Goal: Task Accomplishment & Management: Manage account settings

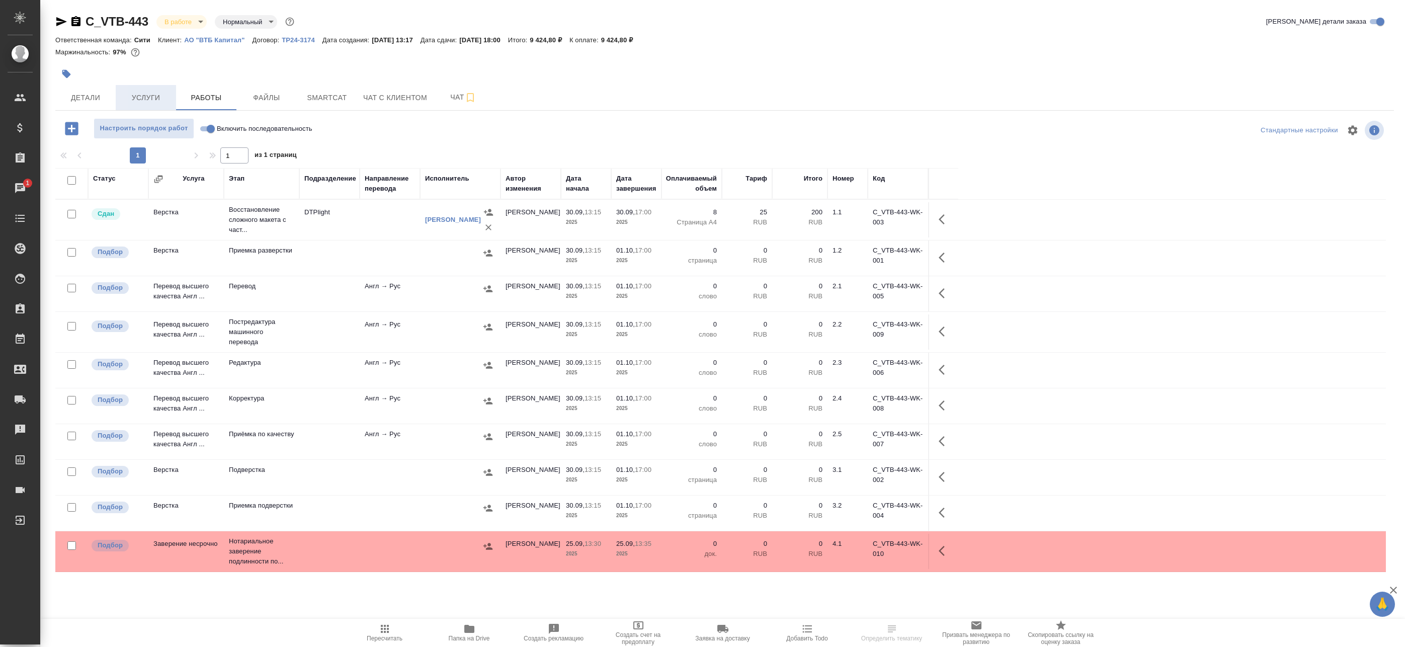
click at [155, 94] on span "Услуги" at bounding box center [146, 98] width 48 height 13
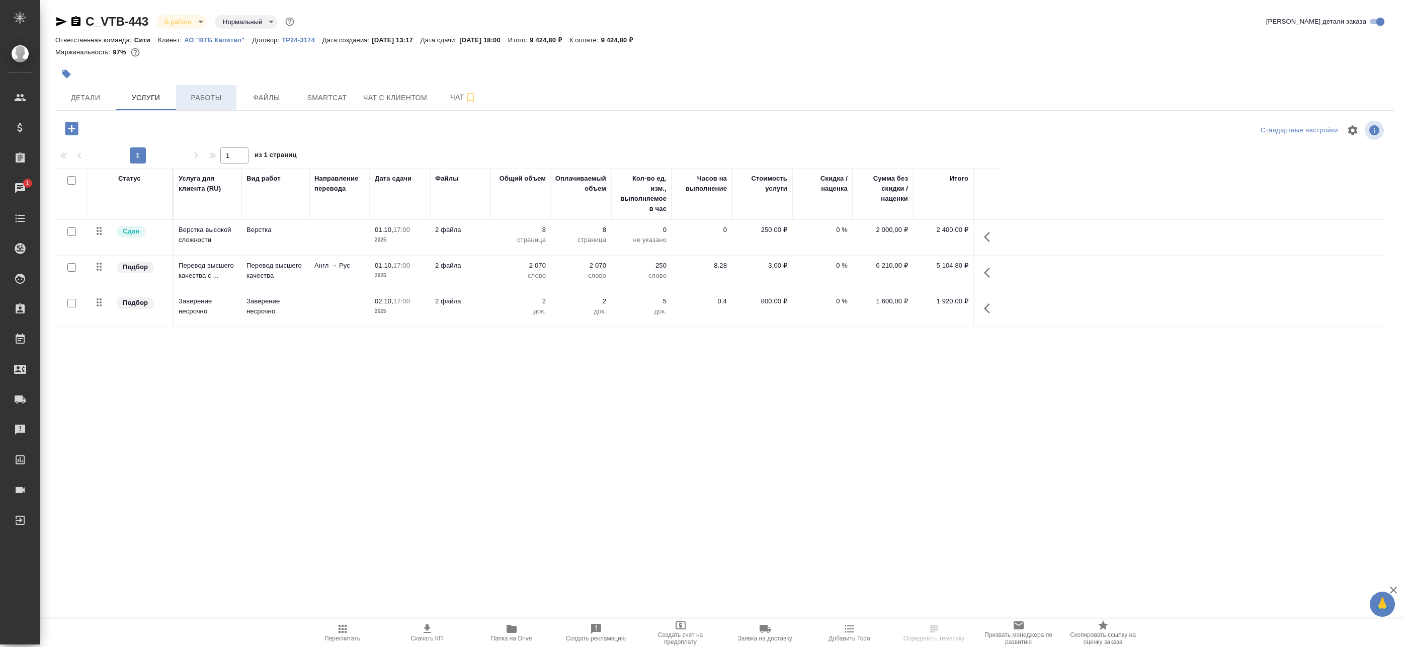
click at [199, 87] on button "Работы" at bounding box center [206, 97] width 60 height 25
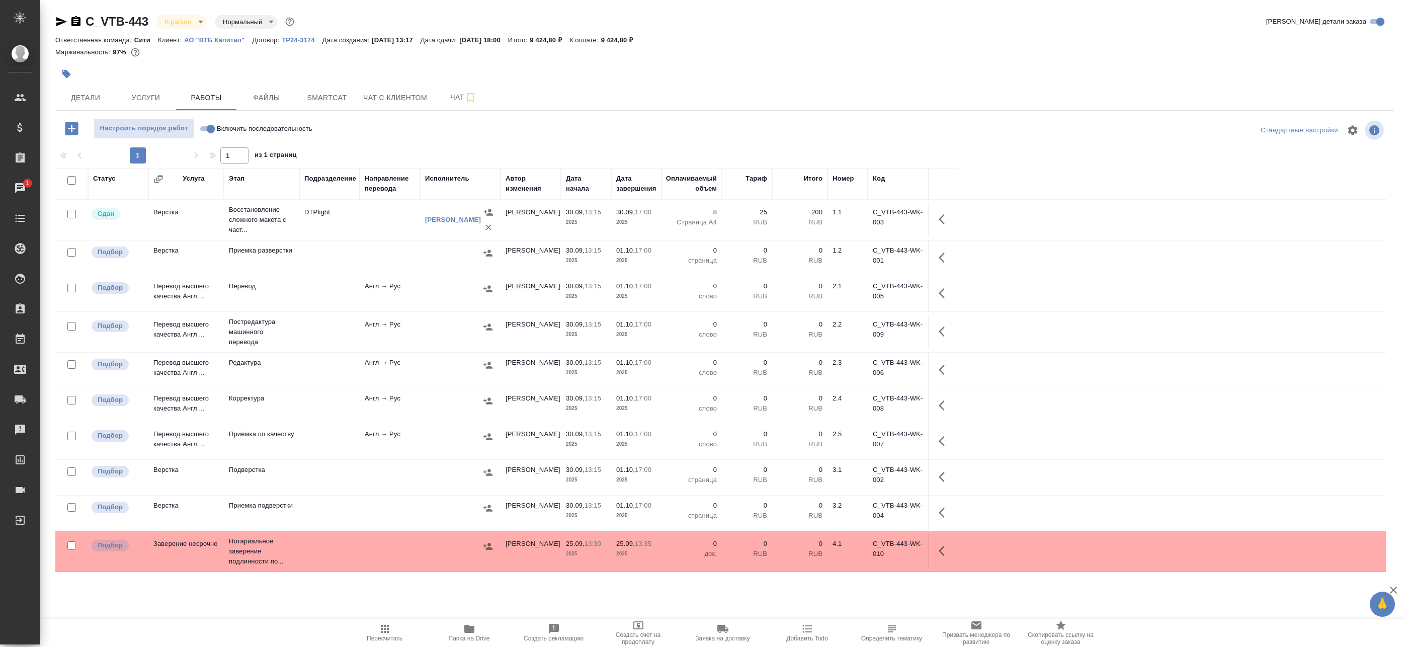
click at [359, 243] on td at bounding box center [329, 258] width 60 height 35
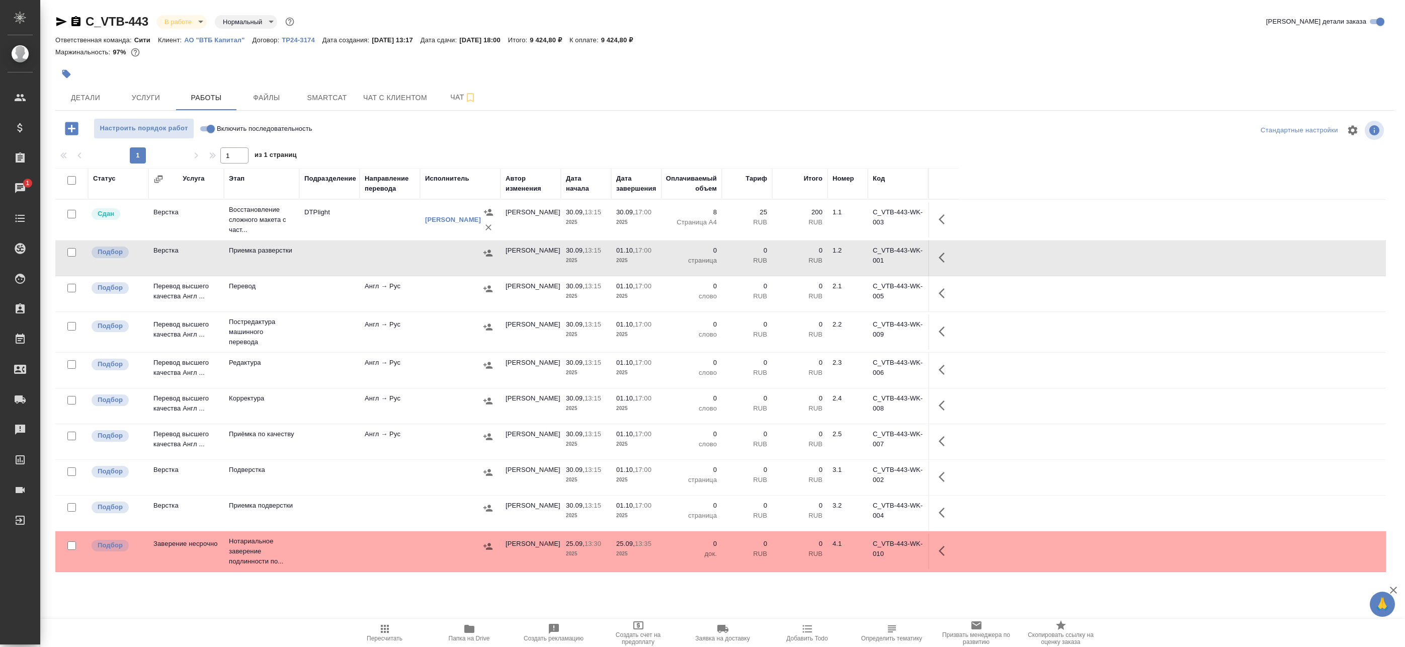
click at [378, 298] on td "Англ → Рус" at bounding box center [390, 293] width 60 height 35
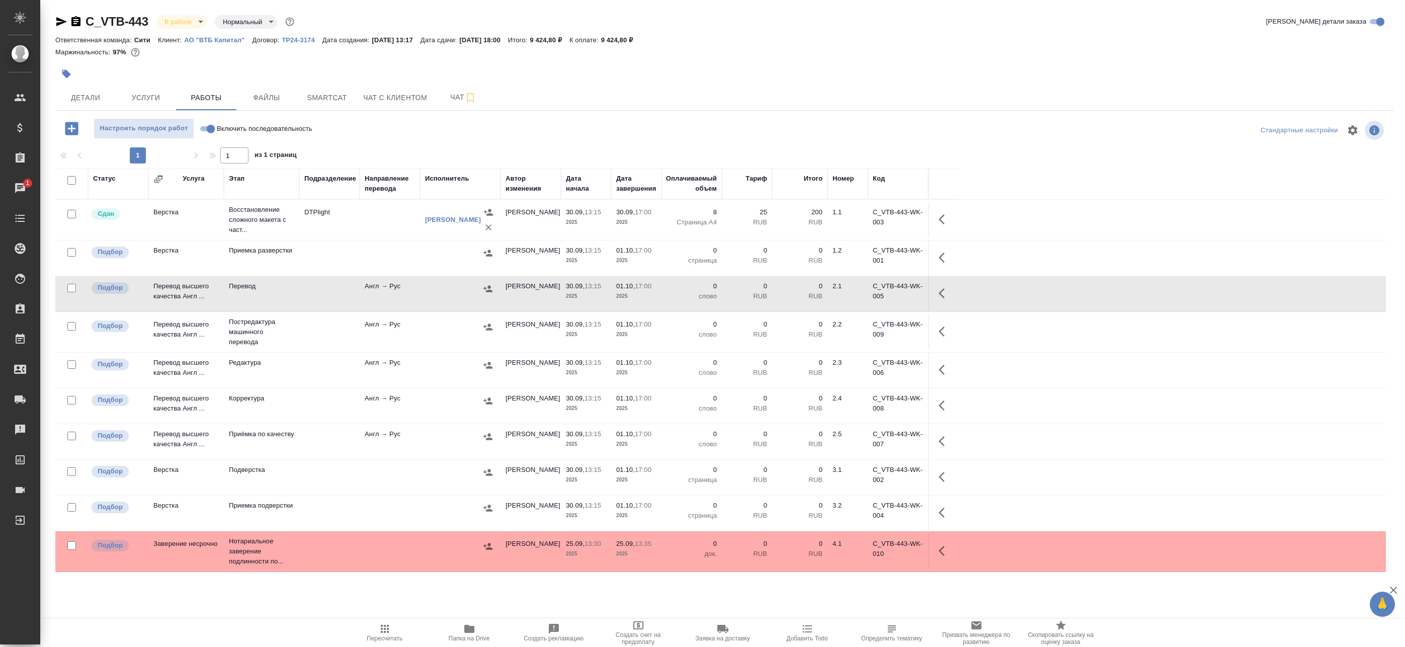
click at [356, 326] on td at bounding box center [329, 331] width 60 height 35
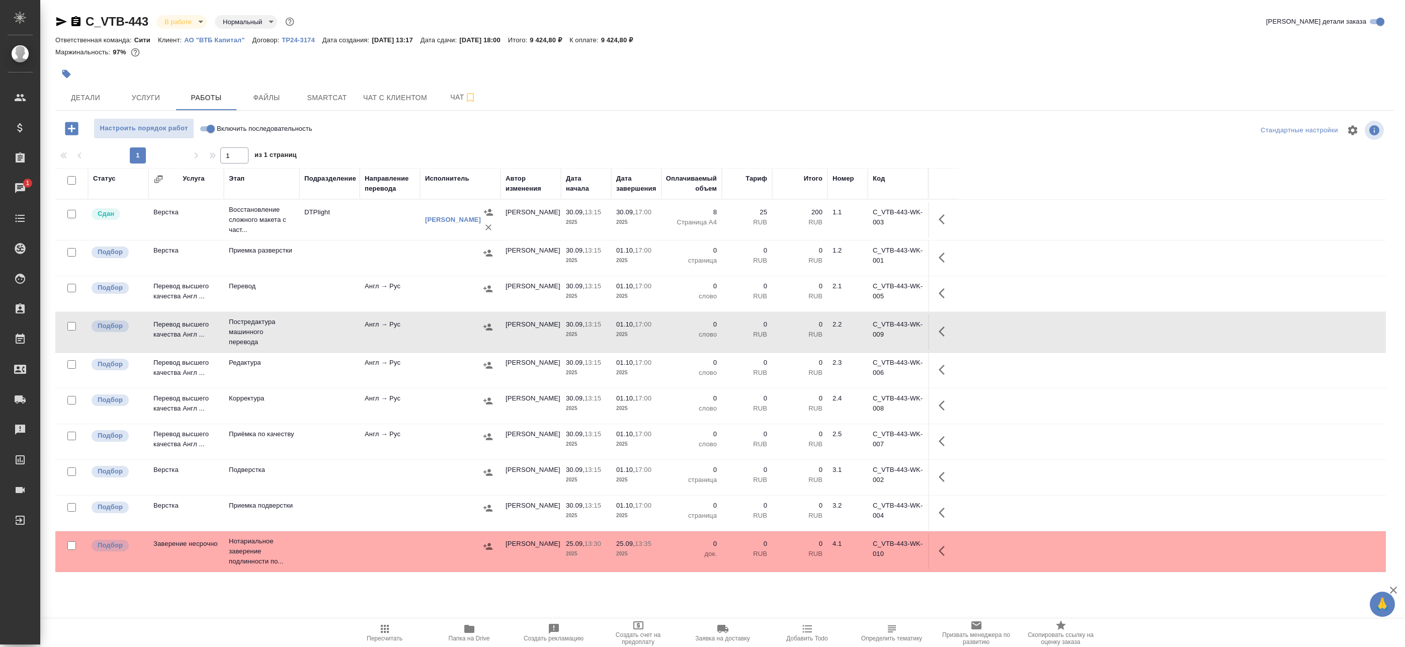
click at [352, 221] on td "DTPlight" at bounding box center [329, 219] width 60 height 35
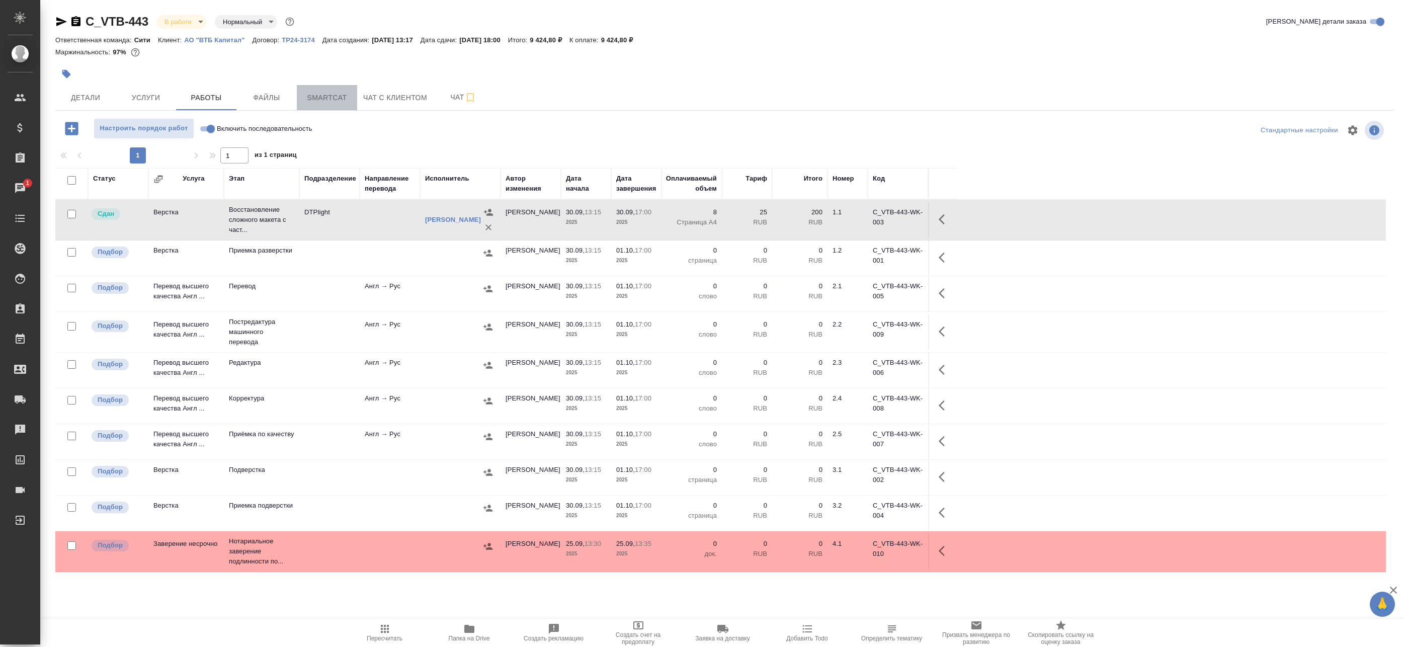
click at [344, 96] on span "Smartcat" at bounding box center [327, 98] width 48 height 13
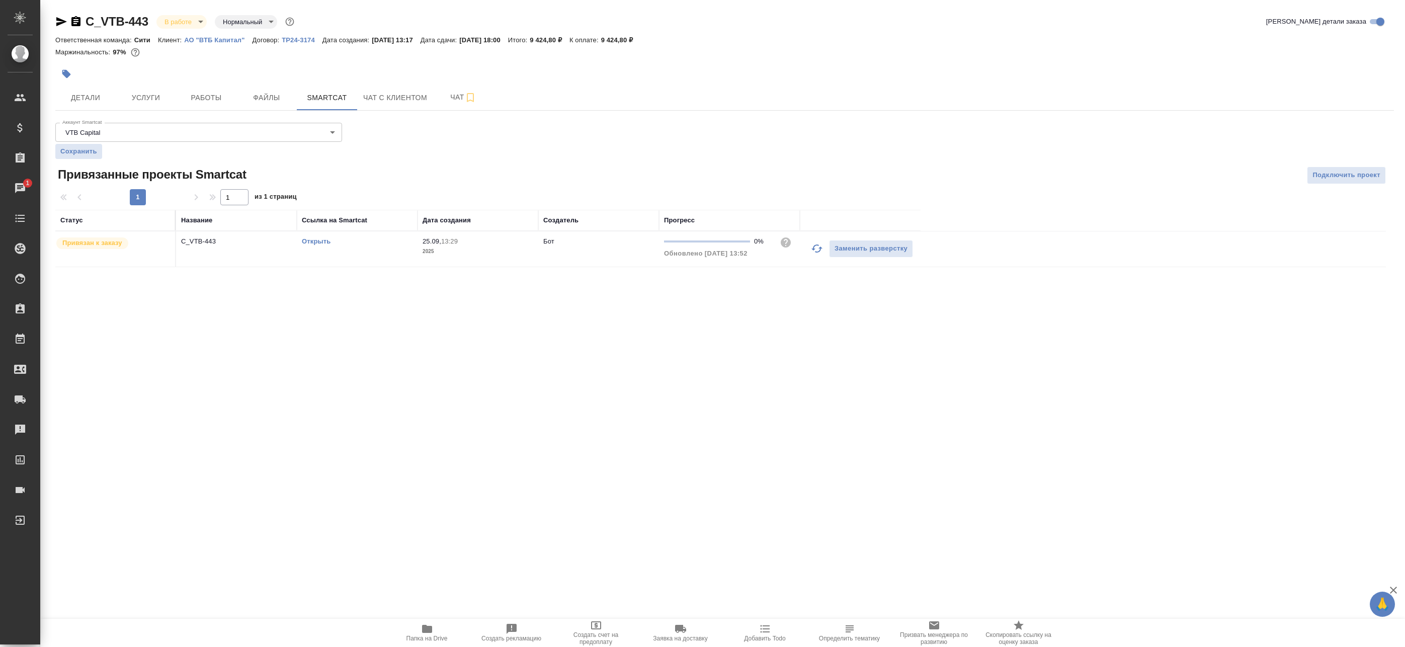
click at [319, 239] on link "Открыть" at bounding box center [316, 241] width 29 height 8
click at [188, 95] on span "Работы" at bounding box center [206, 98] width 48 height 13
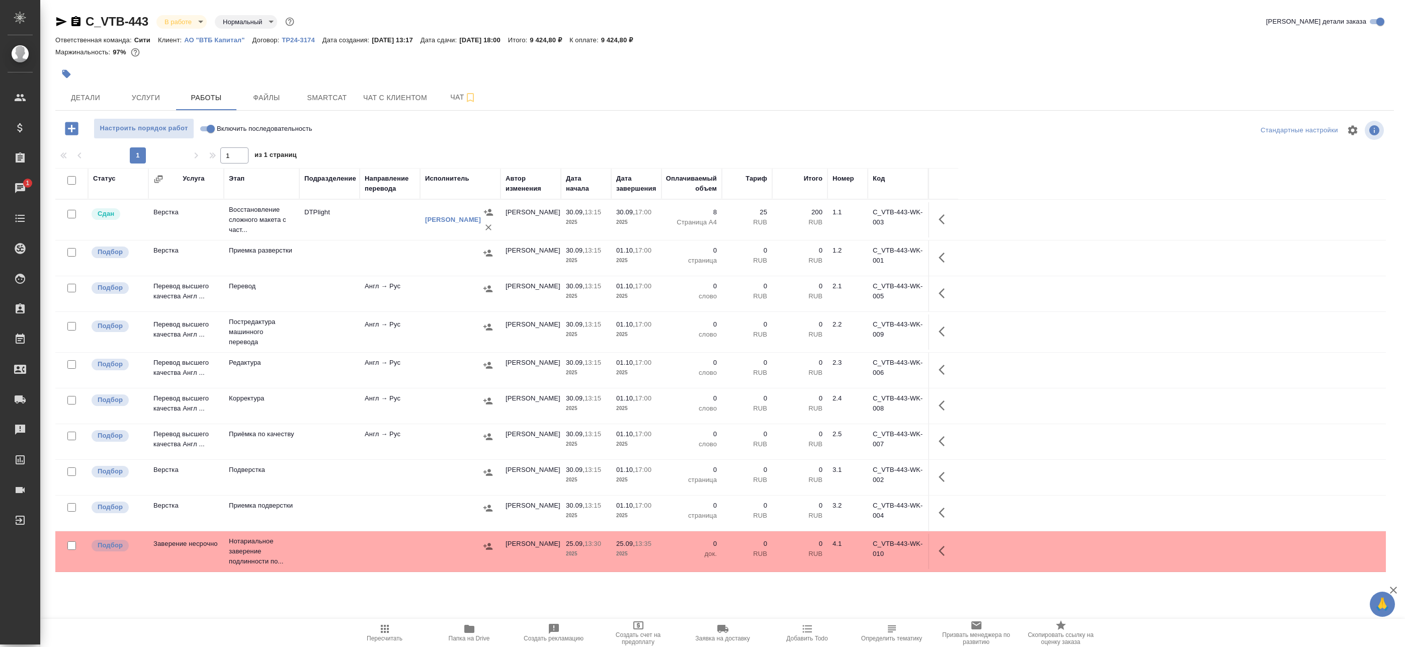
click at [467, 647] on button "Папка на Drive" at bounding box center [469, 633] width 85 height 28
click at [409, 281] on td "Англ → Рус" at bounding box center [390, 293] width 60 height 35
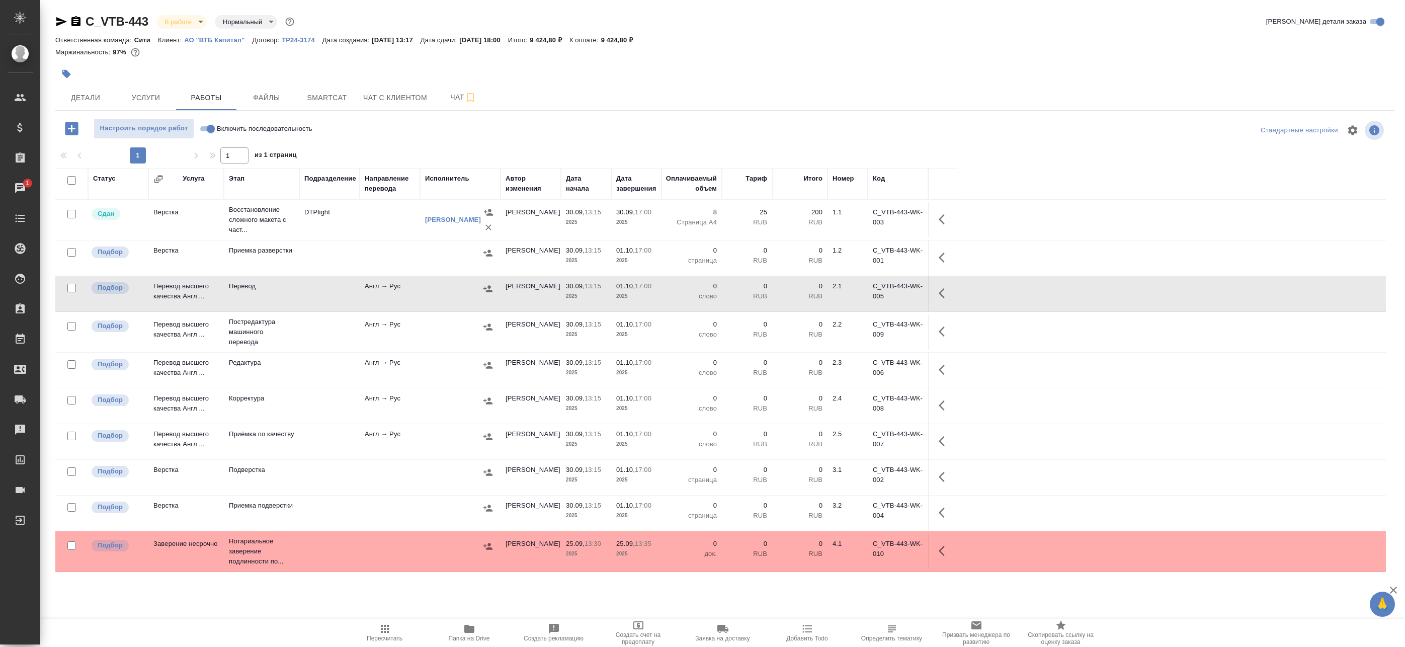
click at [374, 330] on td "Англ → Рус" at bounding box center [390, 331] width 60 height 35
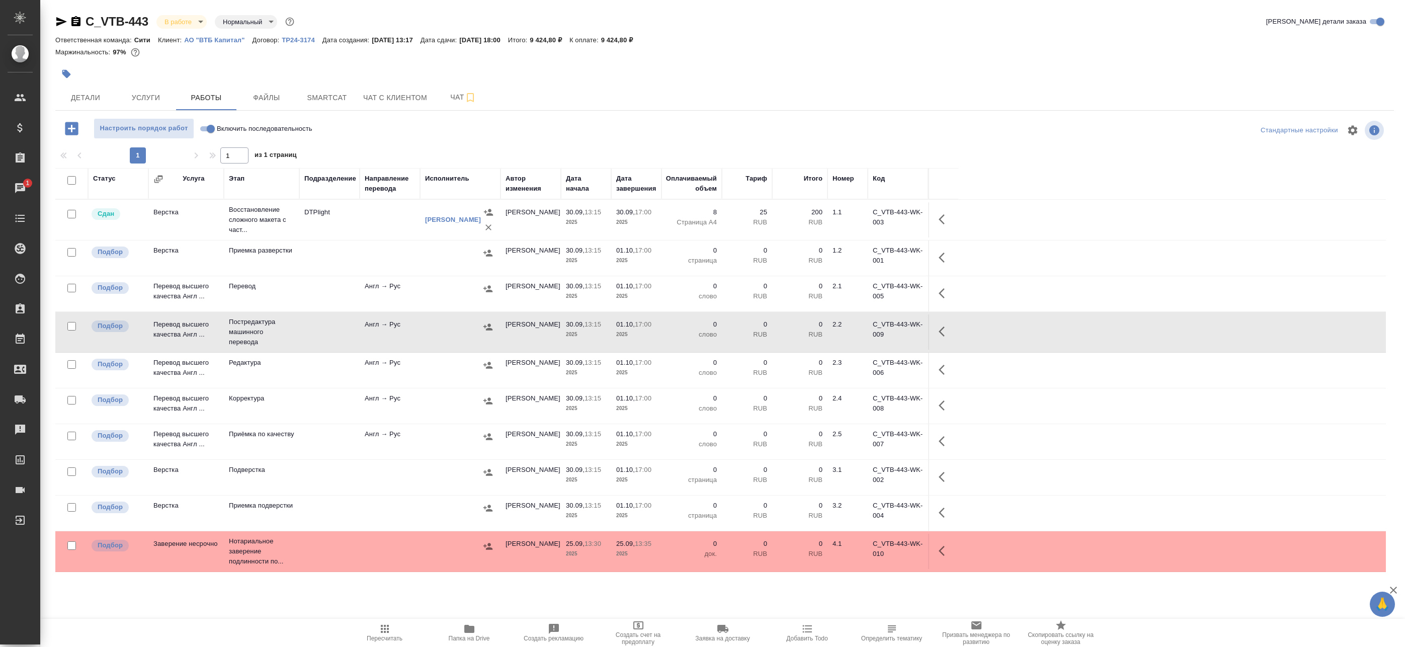
click at [397, 294] on td "Англ → Рус" at bounding box center [390, 293] width 60 height 35
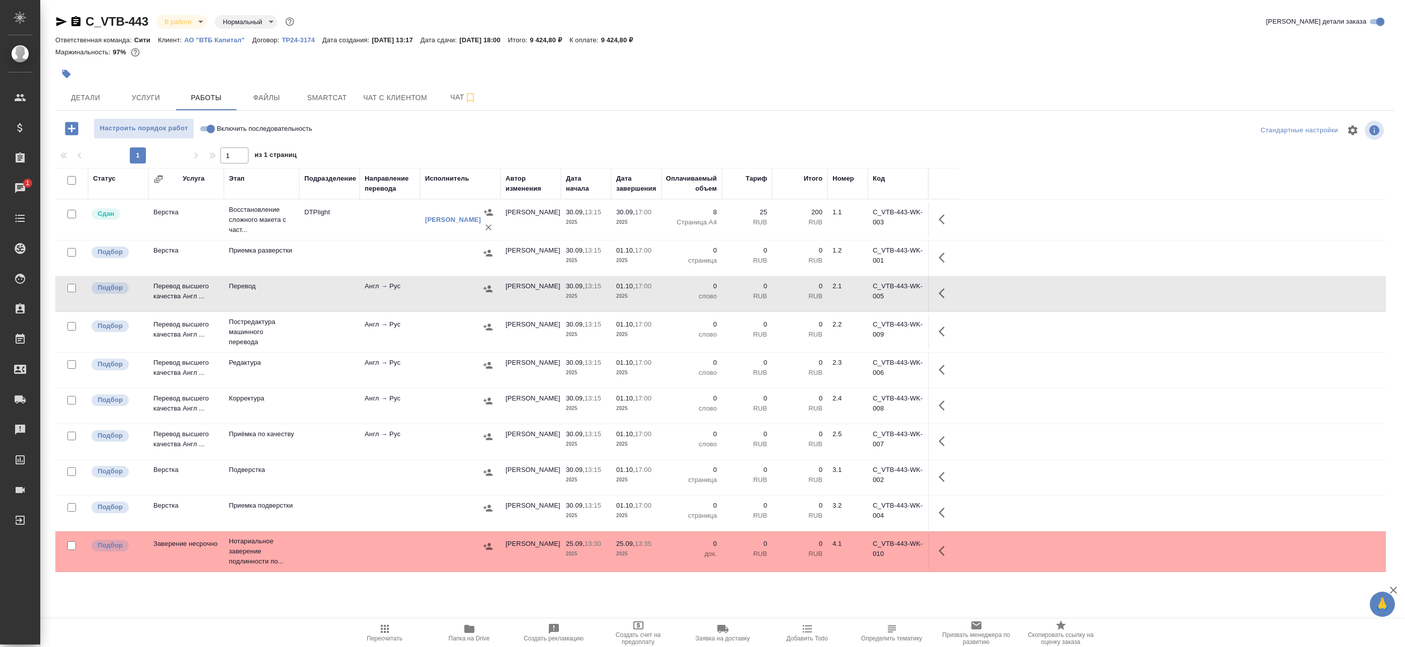
click at [421, 321] on td at bounding box center [460, 331] width 81 height 35
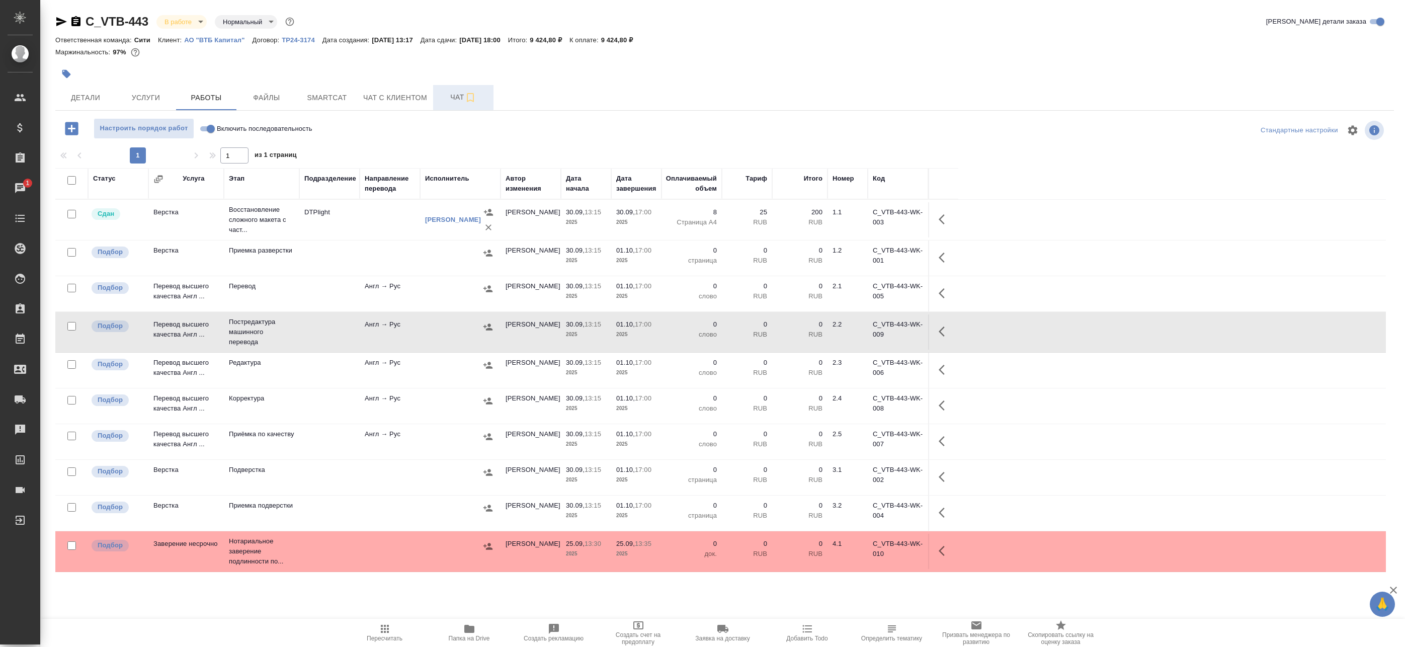
click at [447, 96] on span "Чат" at bounding box center [463, 97] width 48 height 13
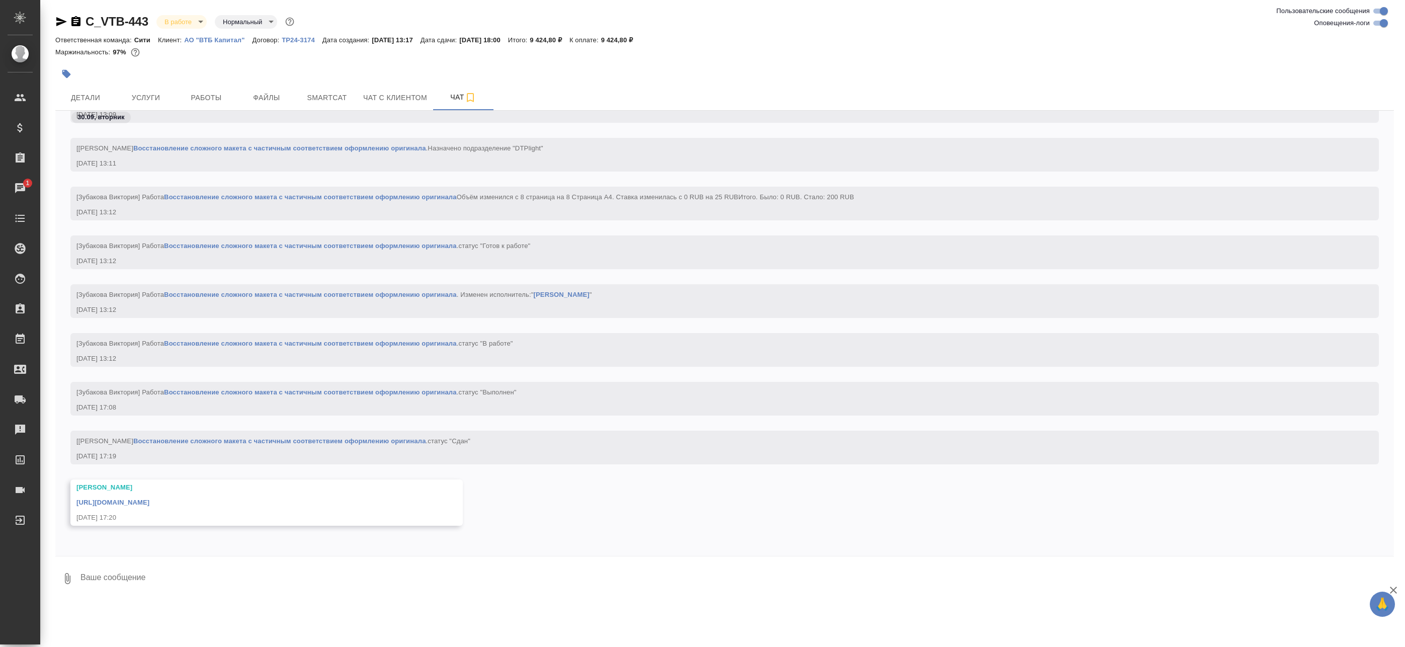
scroll to position [1130, 0]
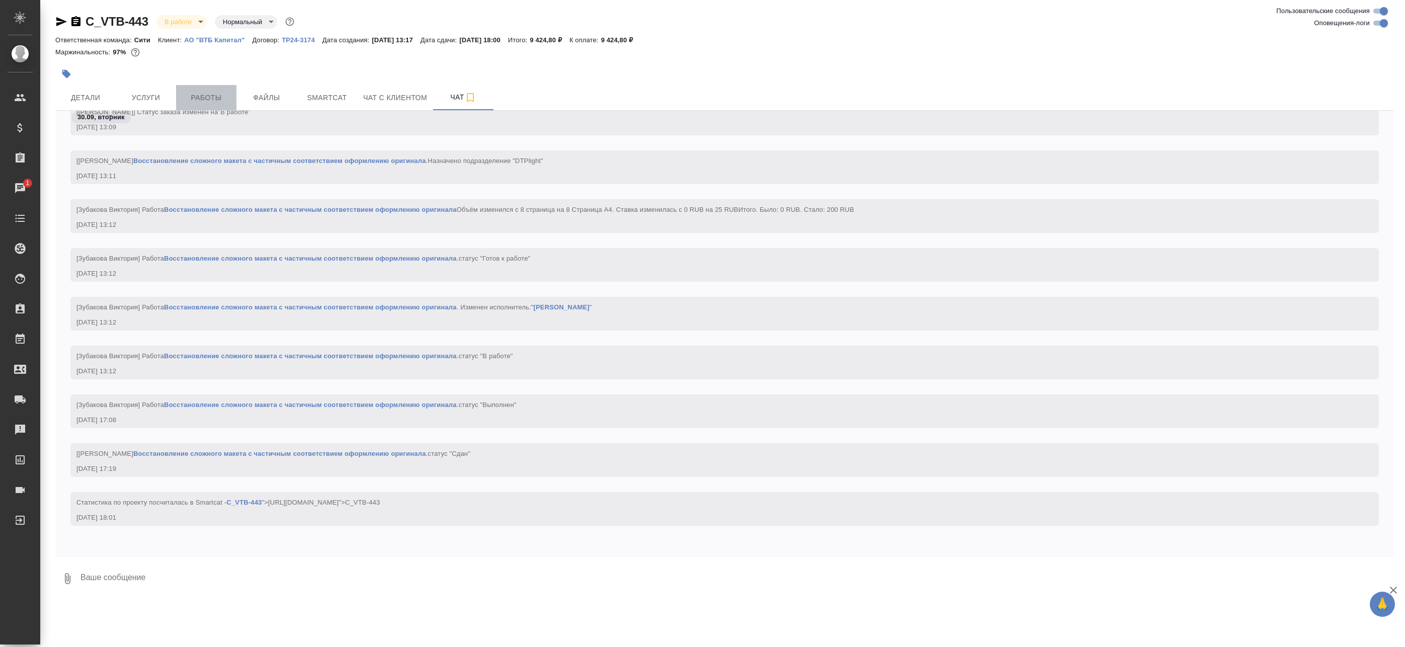
click at [204, 101] on span "Работы" at bounding box center [206, 98] width 48 height 13
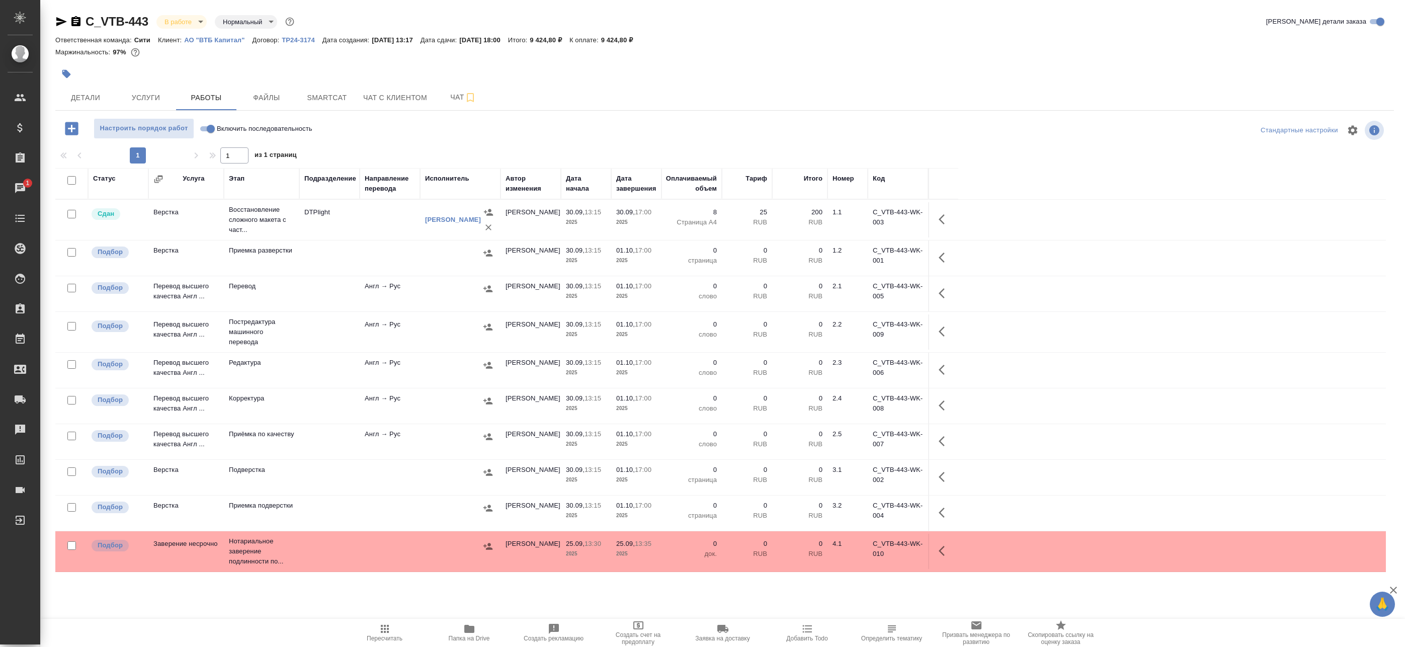
click at [378, 290] on td "Англ → Рус" at bounding box center [390, 293] width 60 height 35
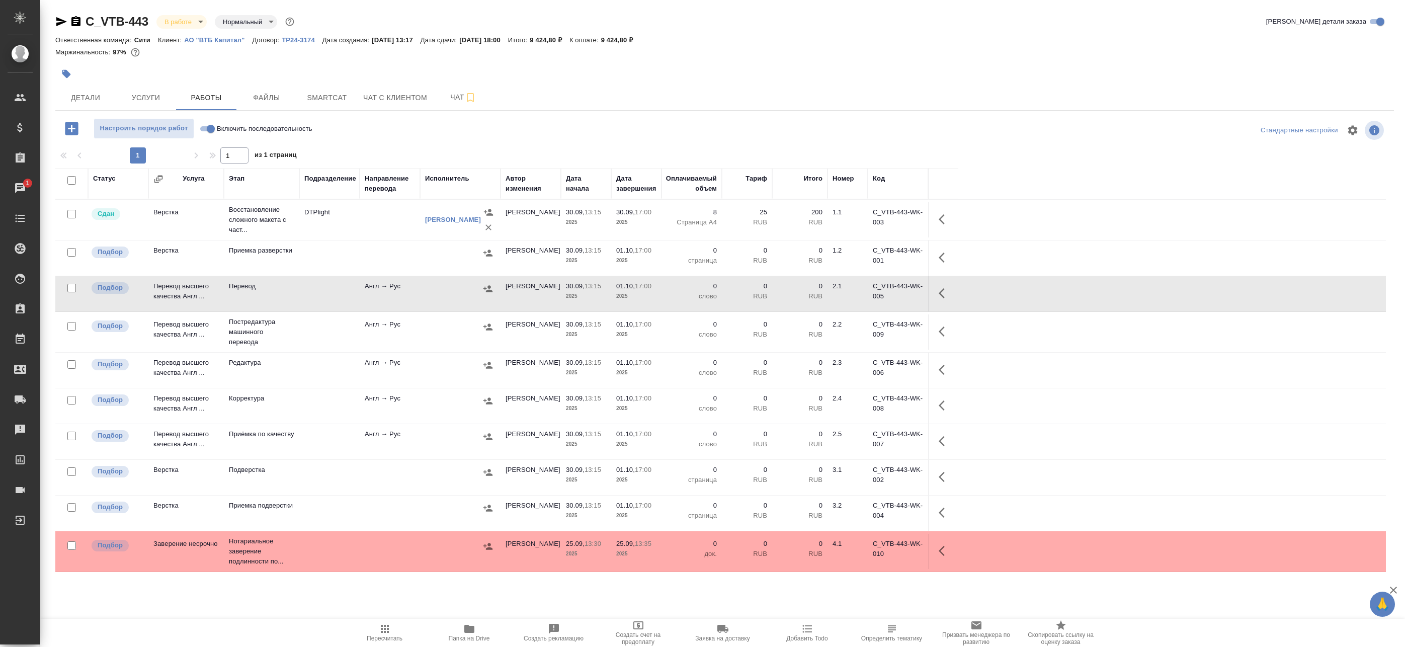
drag, startPoint x: 390, startPoint y: 320, endPoint x: 399, endPoint y: 333, distance: 15.2
click at [390, 321] on td "Англ → Рус" at bounding box center [390, 331] width 60 height 35
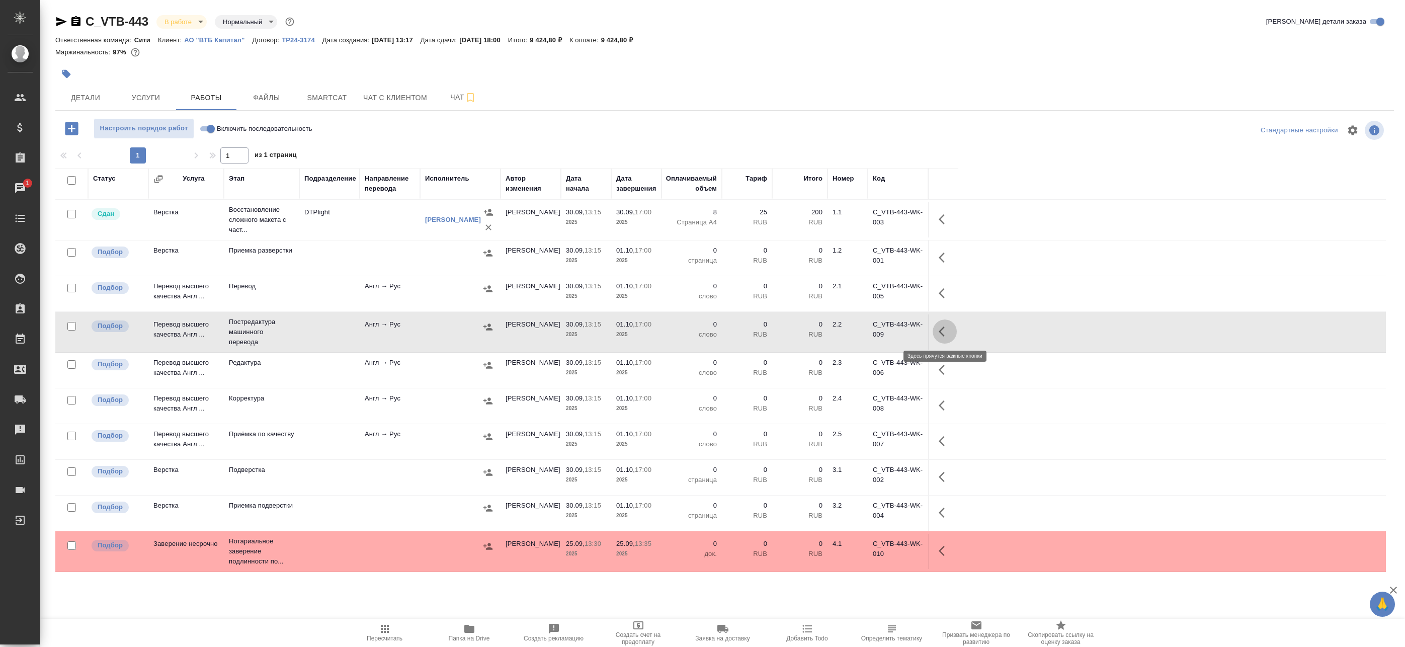
click at [947, 332] on icon "button" at bounding box center [945, 332] width 12 height 12
click at [869, 329] on icon "button" at bounding box center [871, 332] width 12 height 12
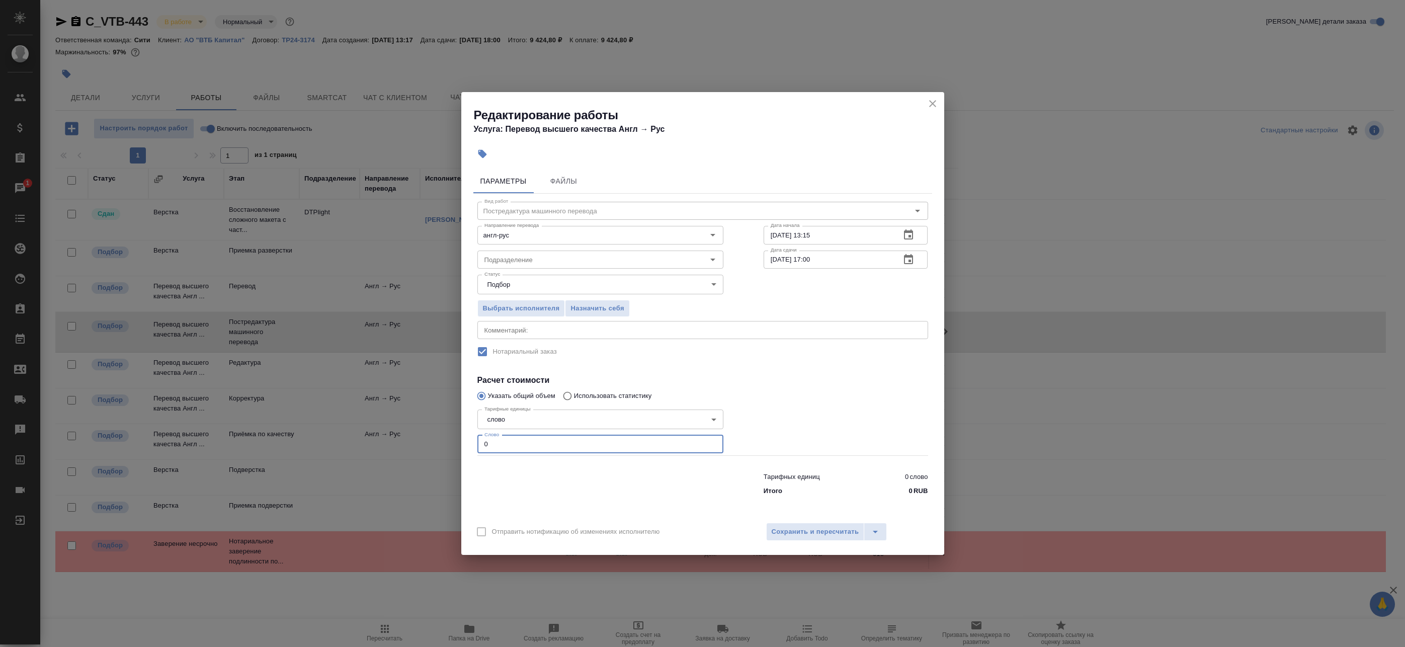
drag, startPoint x: 549, startPoint y: 445, endPoint x: 415, endPoint y: 444, distance: 134.3
click at [414, 447] on div "Редактирование работы Услуга: Перевод высшего качества Англ → Рус Параметры Фай…" at bounding box center [702, 323] width 1405 height 647
paste input "701"
type input "701"
click at [917, 262] on button "button" at bounding box center [909, 260] width 24 height 24
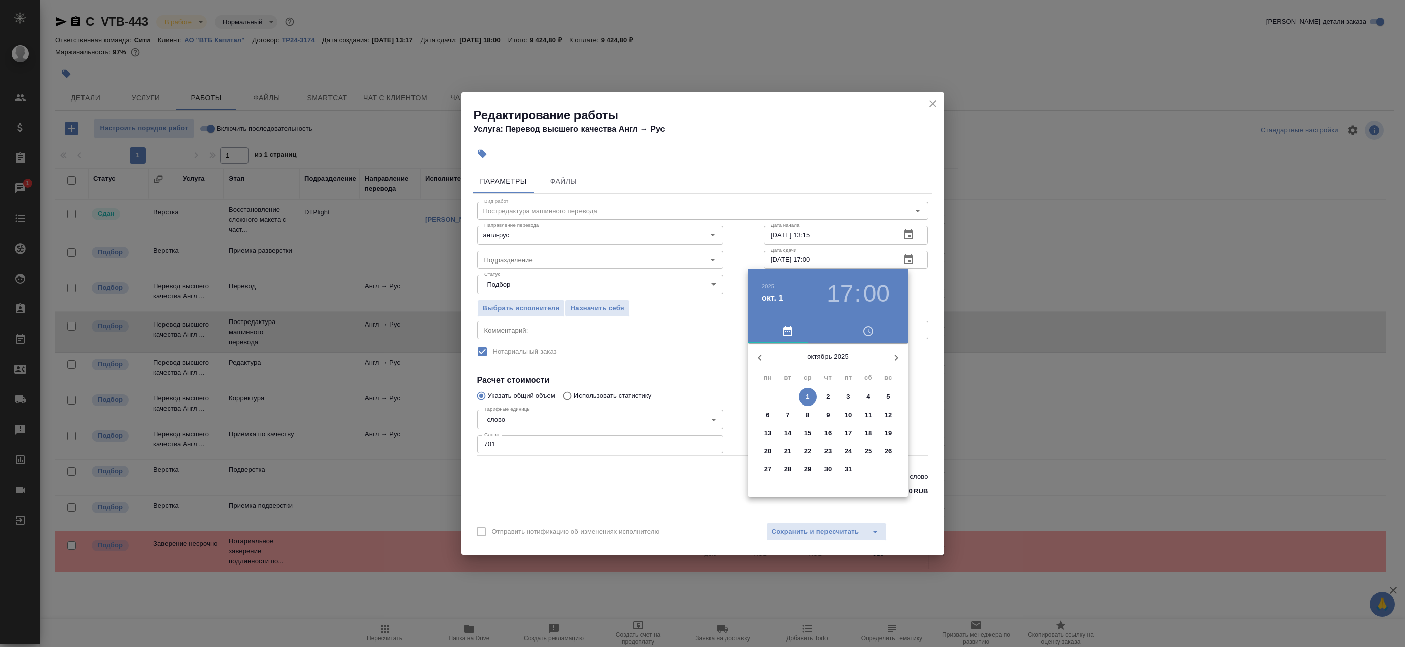
click at [805, 392] on span "1" at bounding box center [808, 397] width 18 height 10
drag, startPoint x: 861, startPoint y: 438, endPoint x: 867, endPoint y: 421, distance: 18.0
click at [867, 423] on div at bounding box center [828, 422] width 131 height 131
drag, startPoint x: 824, startPoint y: 358, endPoint x: 831, endPoint y: 366, distance: 11.0
click at [824, 358] on div at bounding box center [828, 422] width 131 height 131
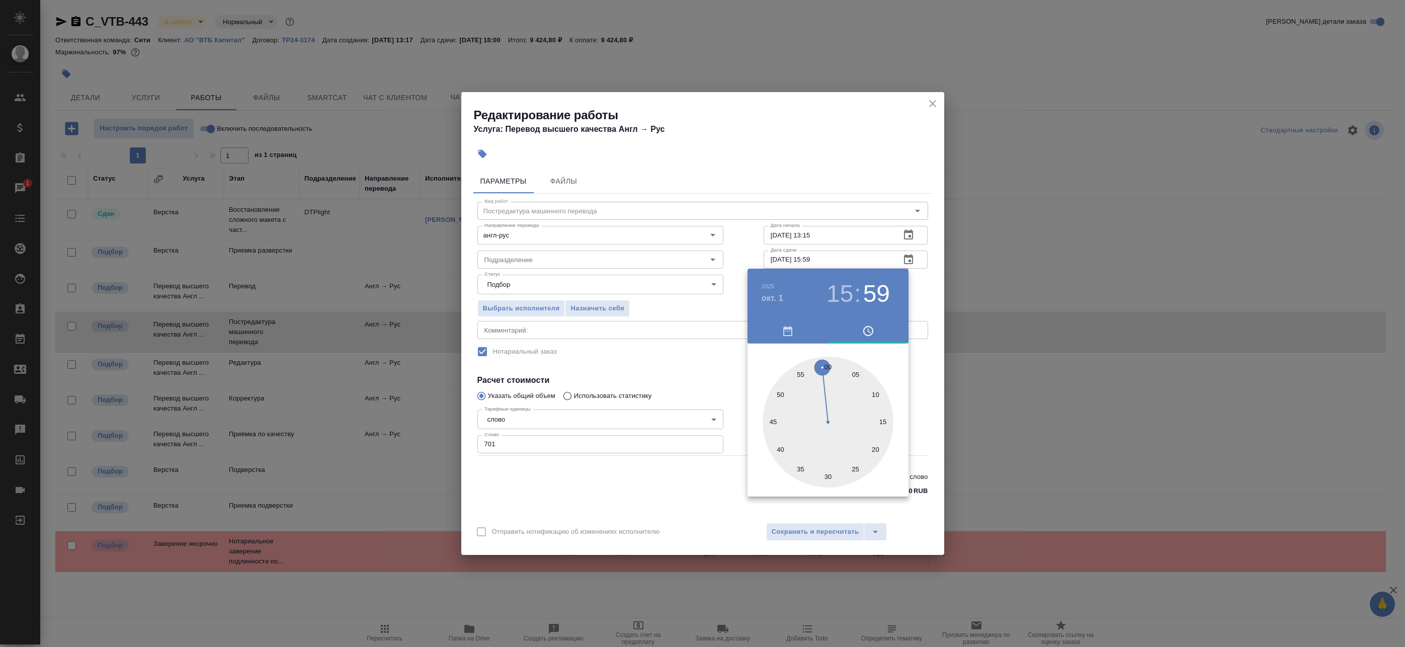
click at [832, 368] on div at bounding box center [828, 422] width 131 height 131
drag, startPoint x: 830, startPoint y: 365, endPoint x: 839, endPoint y: 363, distance: 9.3
click at [831, 365] on div at bounding box center [828, 422] width 131 height 131
type input "01.10.2025 15:00"
click at [924, 305] on div at bounding box center [702, 323] width 1405 height 647
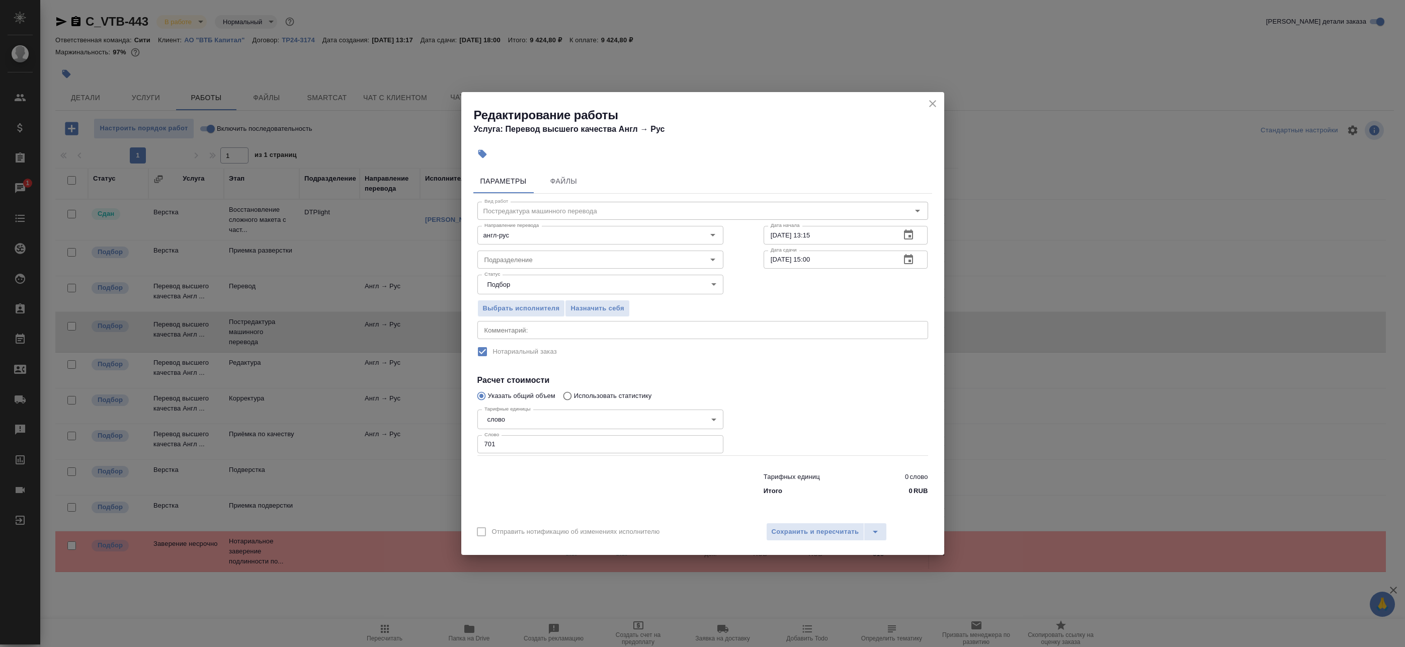
click at [559, 331] on textarea at bounding box center [703, 331] width 437 height 8
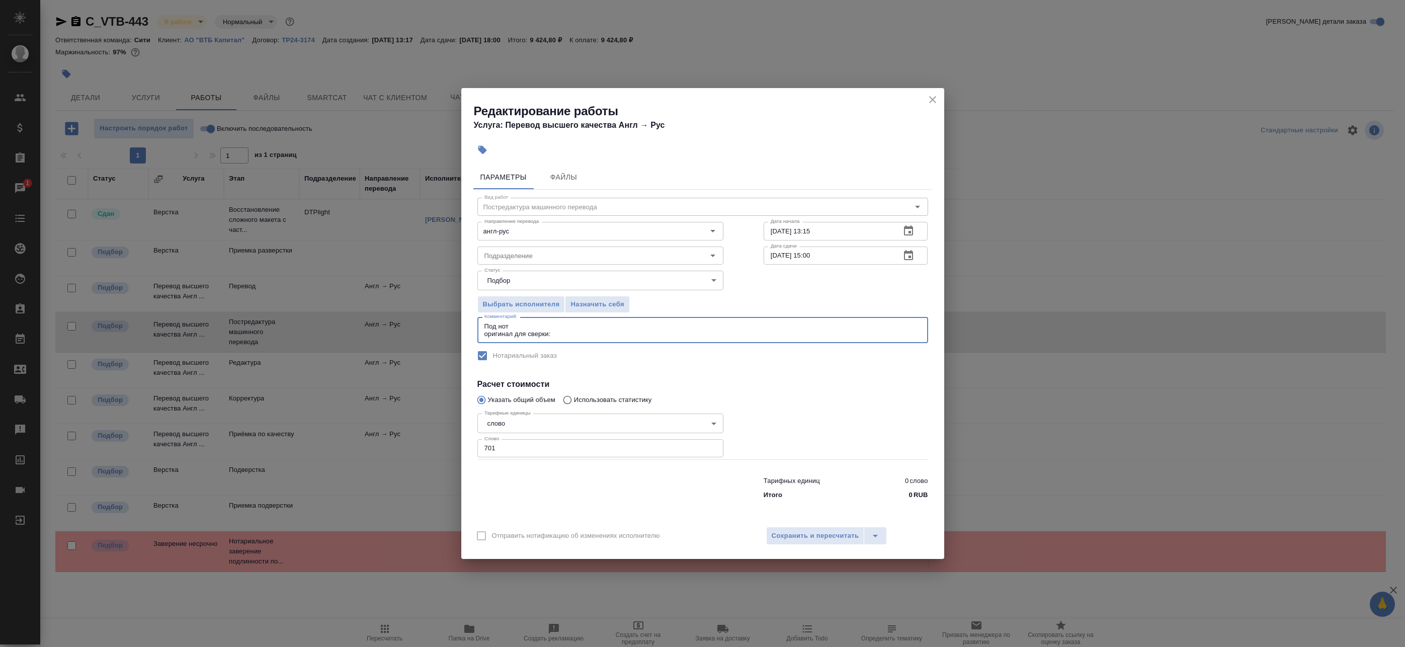
paste textarea "https://drive.awatera.com/s/C3pz8jxDSkjnMGR"
type textarea "Под нот оригинал для сверки:https://drive.awatera.com/s/C3pz8jxDSkjnMGR"
click at [825, 532] on span "Сохранить и пересчитать" at bounding box center [816, 536] width 88 height 12
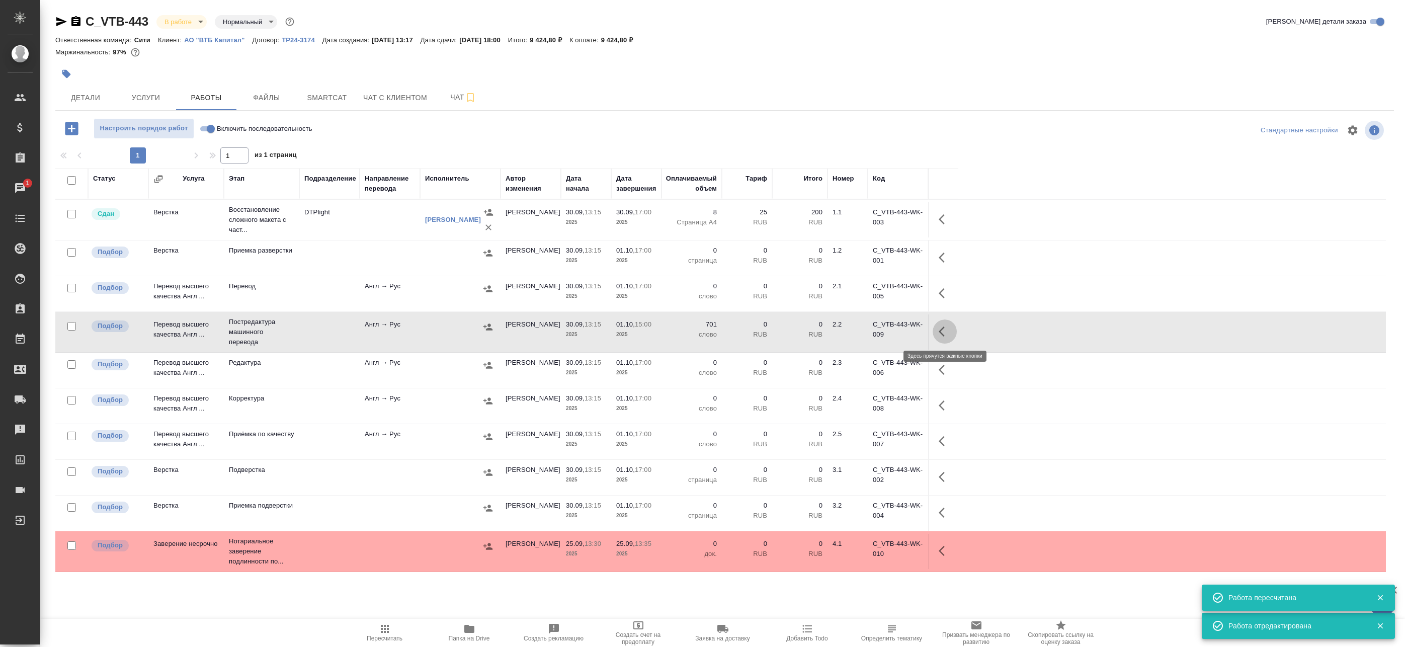
click at [941, 332] on icon "button" at bounding box center [945, 332] width 12 height 12
click at [855, 332] on icon "button" at bounding box center [853, 332] width 9 height 10
click at [153, 102] on span "Услуги" at bounding box center [146, 98] width 48 height 13
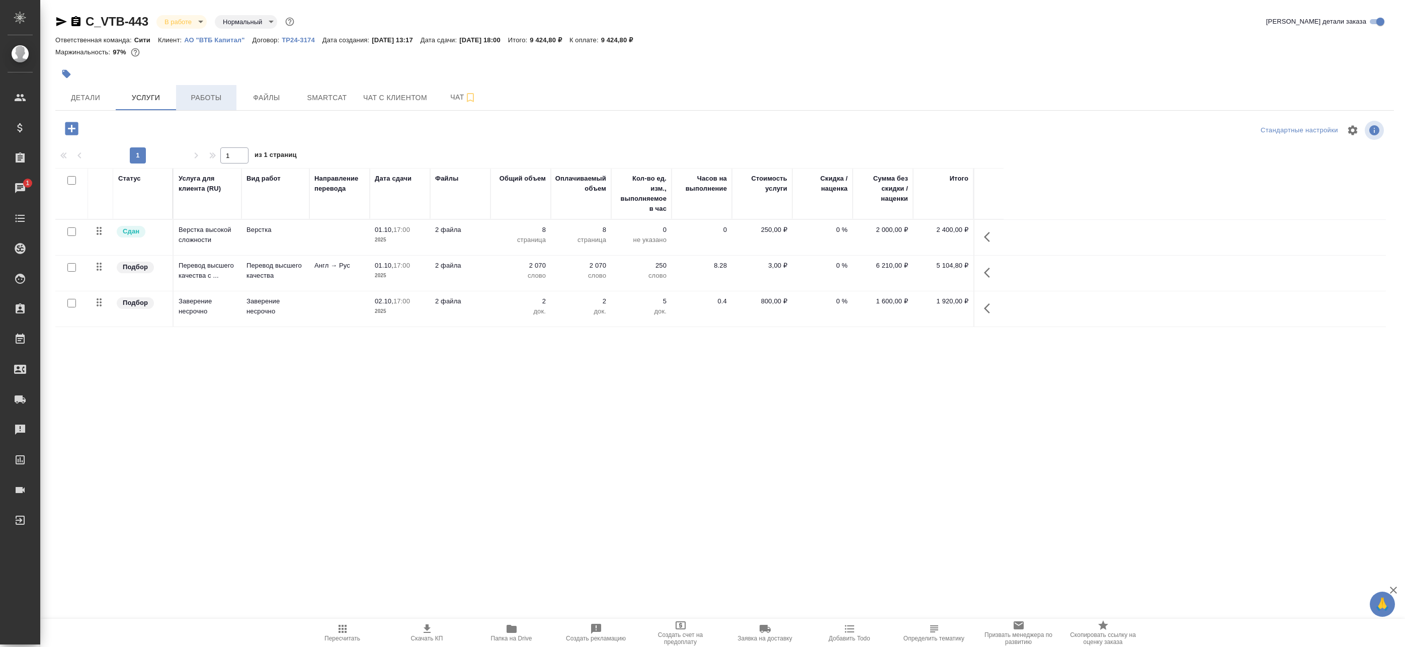
click at [206, 97] on span "Работы" at bounding box center [206, 98] width 48 height 13
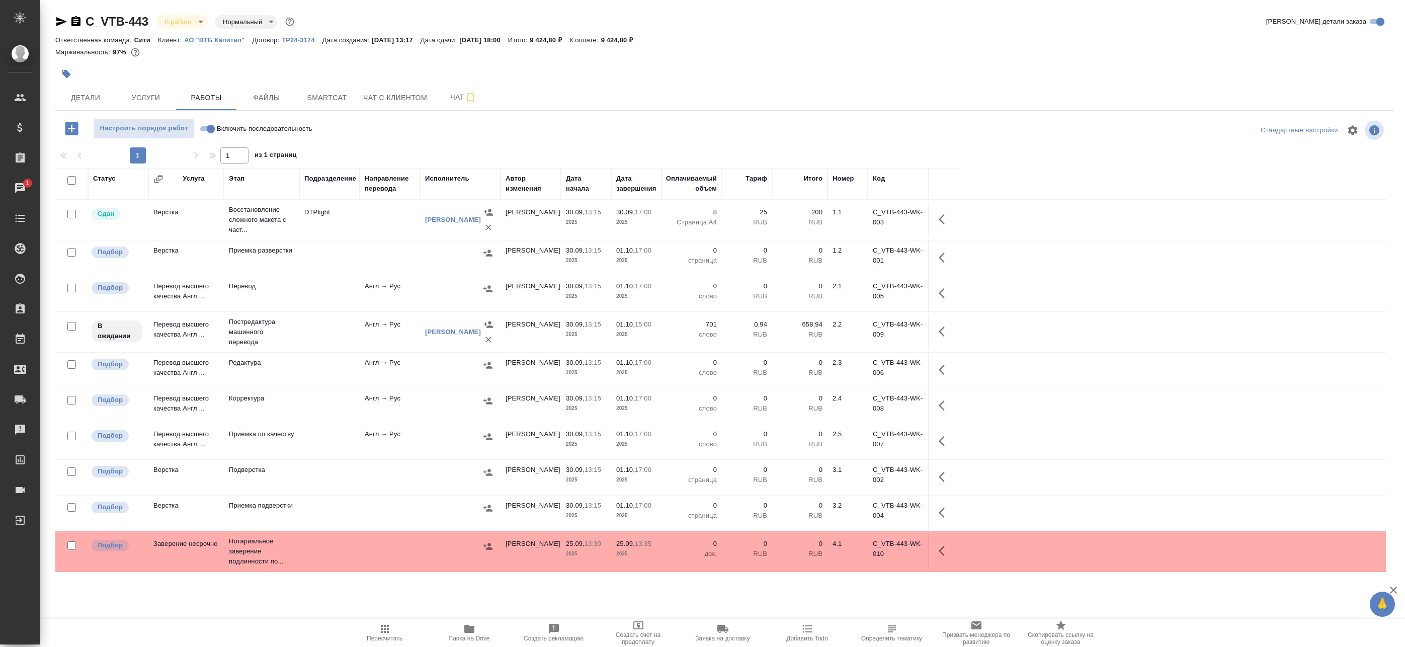
click at [943, 332] on icon "button" at bounding box center [945, 332] width 12 height 12
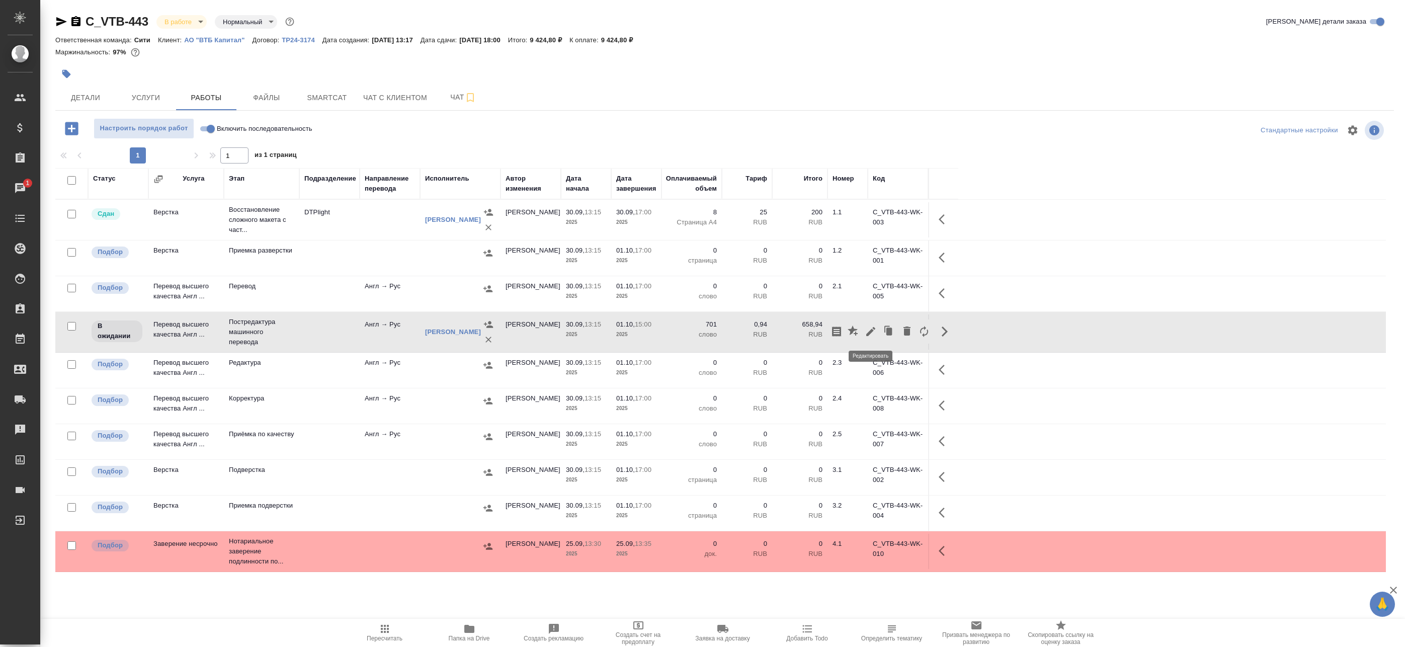
click at [871, 335] on icon "button" at bounding box center [871, 332] width 12 height 12
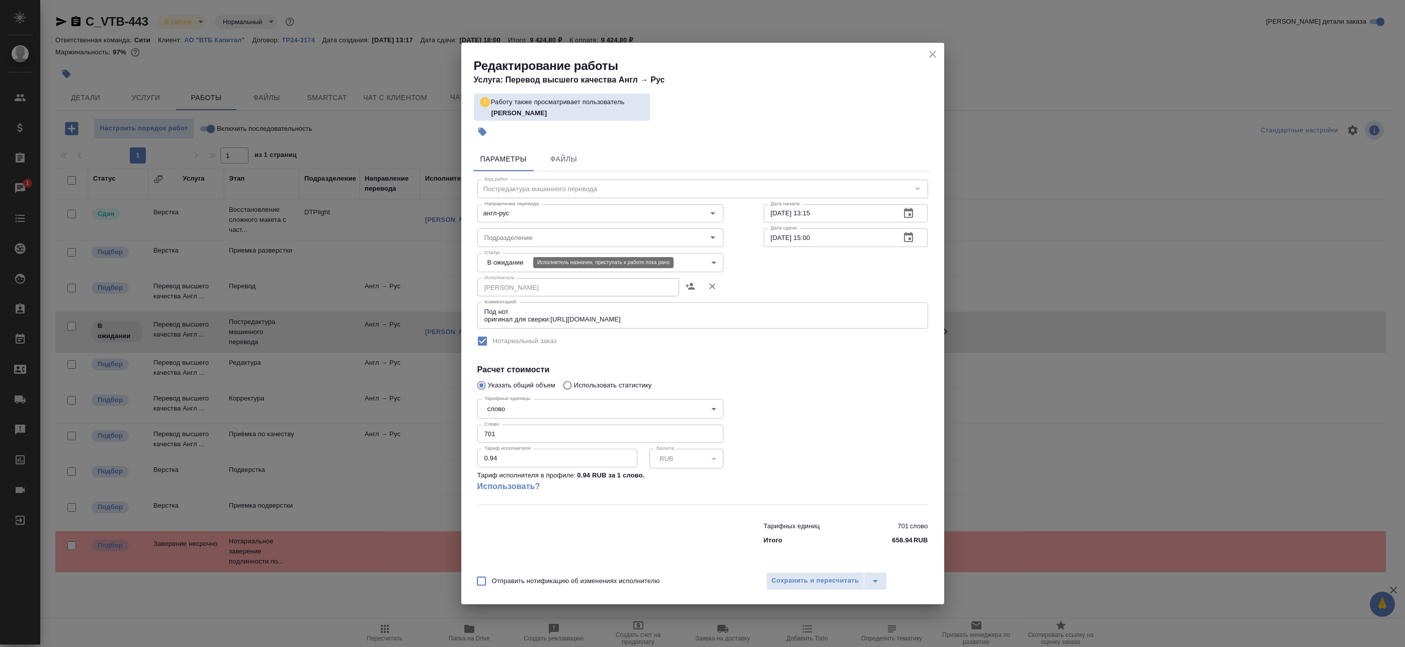
click at [512, 259] on body "🙏 .cls-1 fill:#fff; AWATERA Badanyan Artak Клиенты Спецификации Заказы 1 Чаты T…" at bounding box center [702, 323] width 1405 height 647
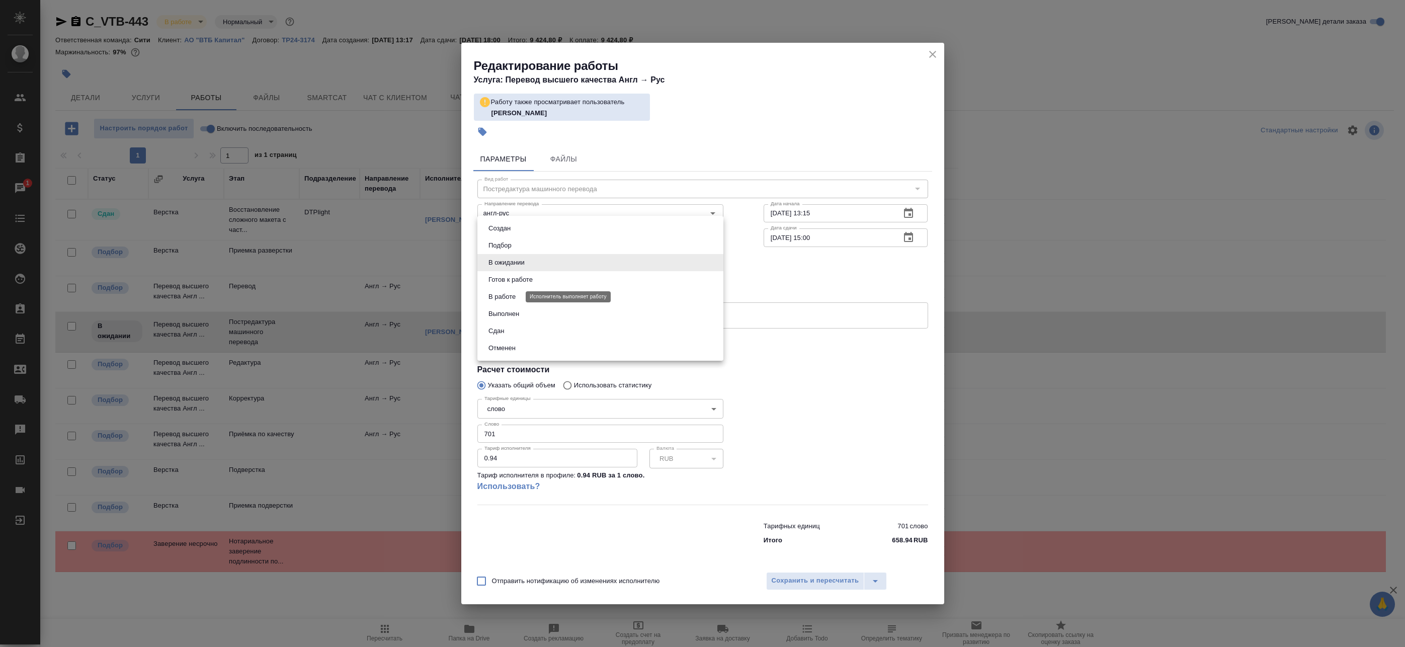
click at [503, 299] on button "В работе" at bounding box center [502, 296] width 33 height 11
type input "inProgress"
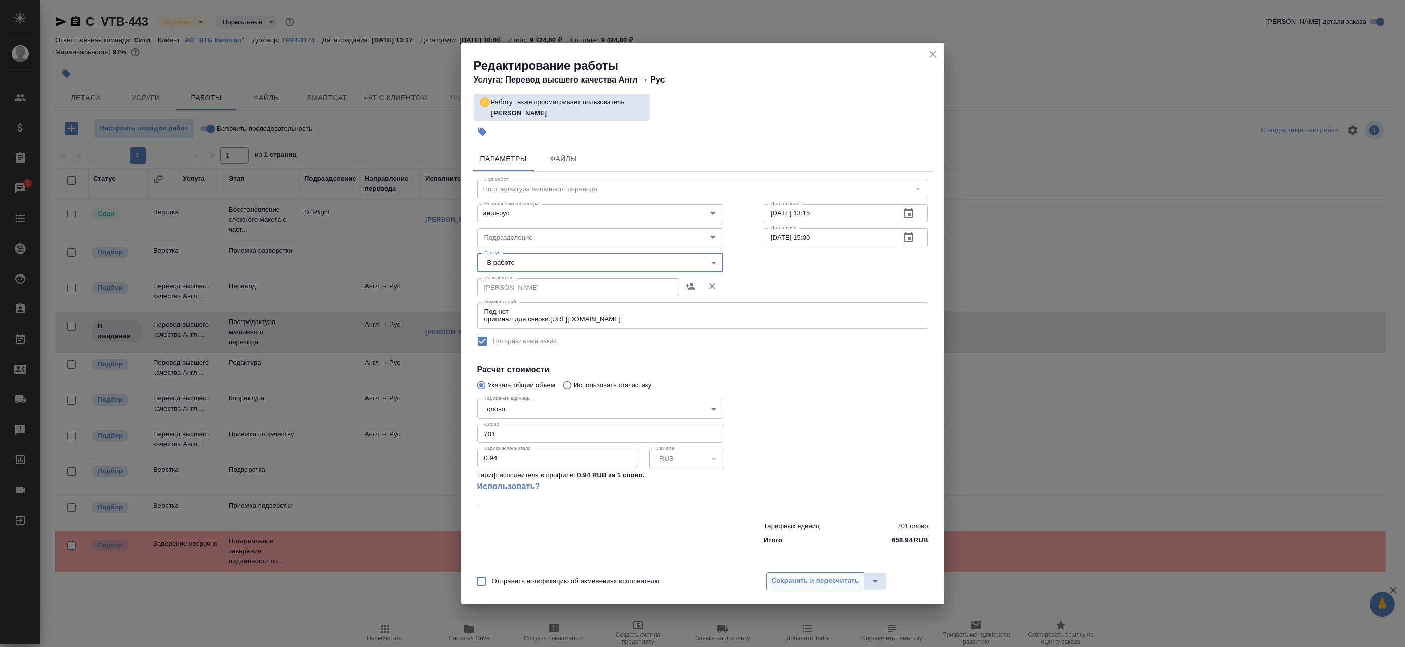
click at [821, 582] on span "Сохранить и пересчитать" at bounding box center [816, 581] width 88 height 12
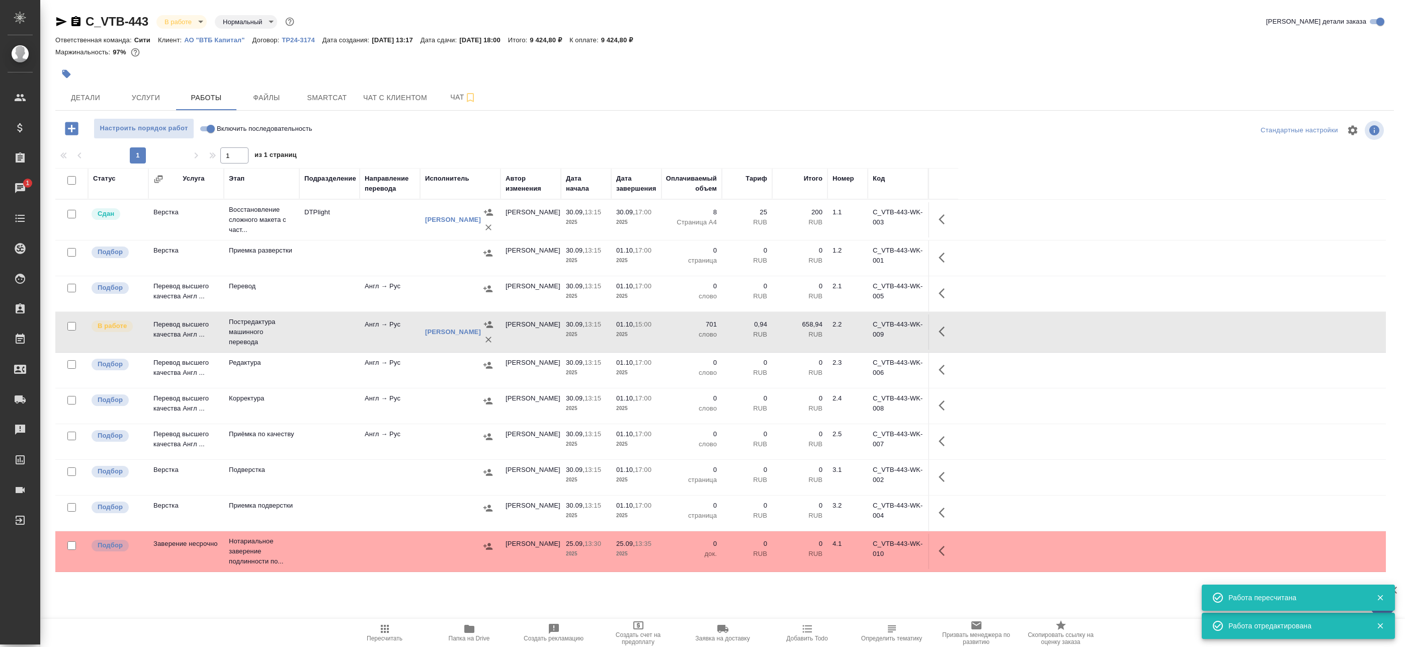
click at [325, 96] on span "Smartcat" at bounding box center [327, 98] width 48 height 13
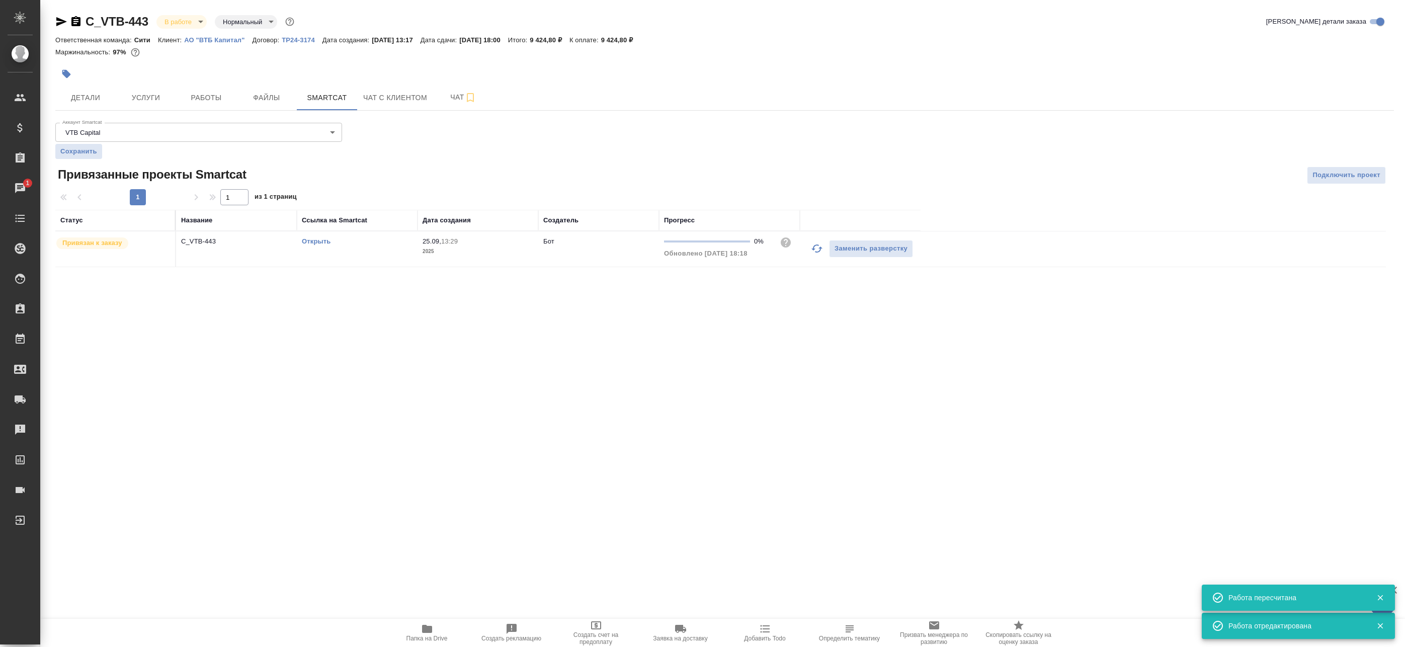
click at [307, 244] on link "Открыть" at bounding box center [316, 241] width 29 height 8
click at [206, 91] on button "Работы" at bounding box center [206, 97] width 60 height 25
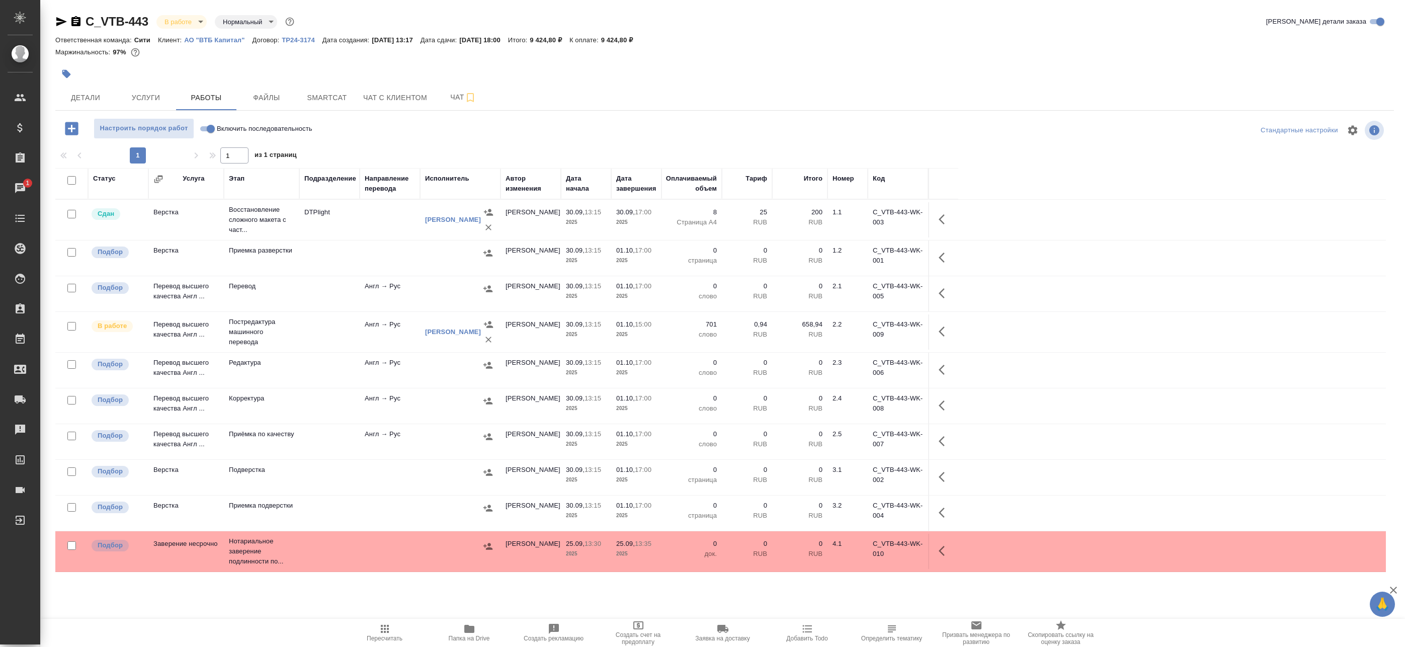
click at [72, 182] on input "checkbox" at bounding box center [71, 180] width 9 height 9
checkbox input "true"
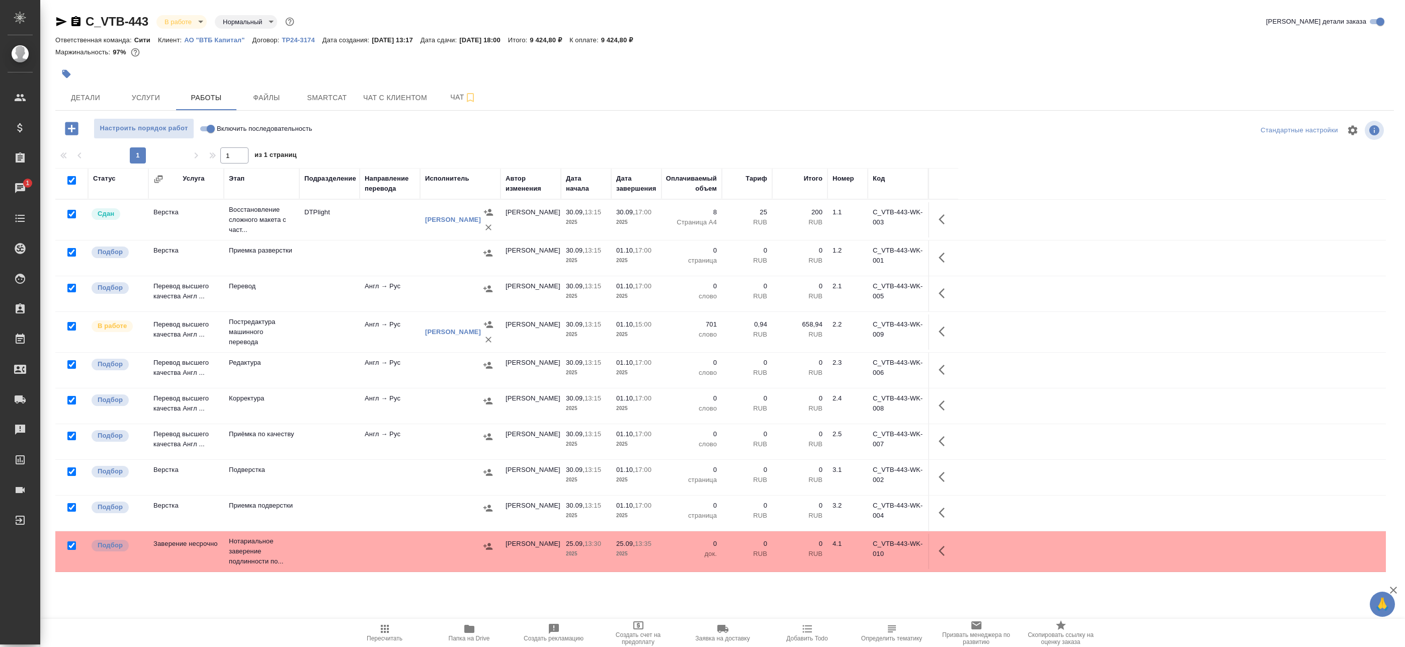
checkbox input "true"
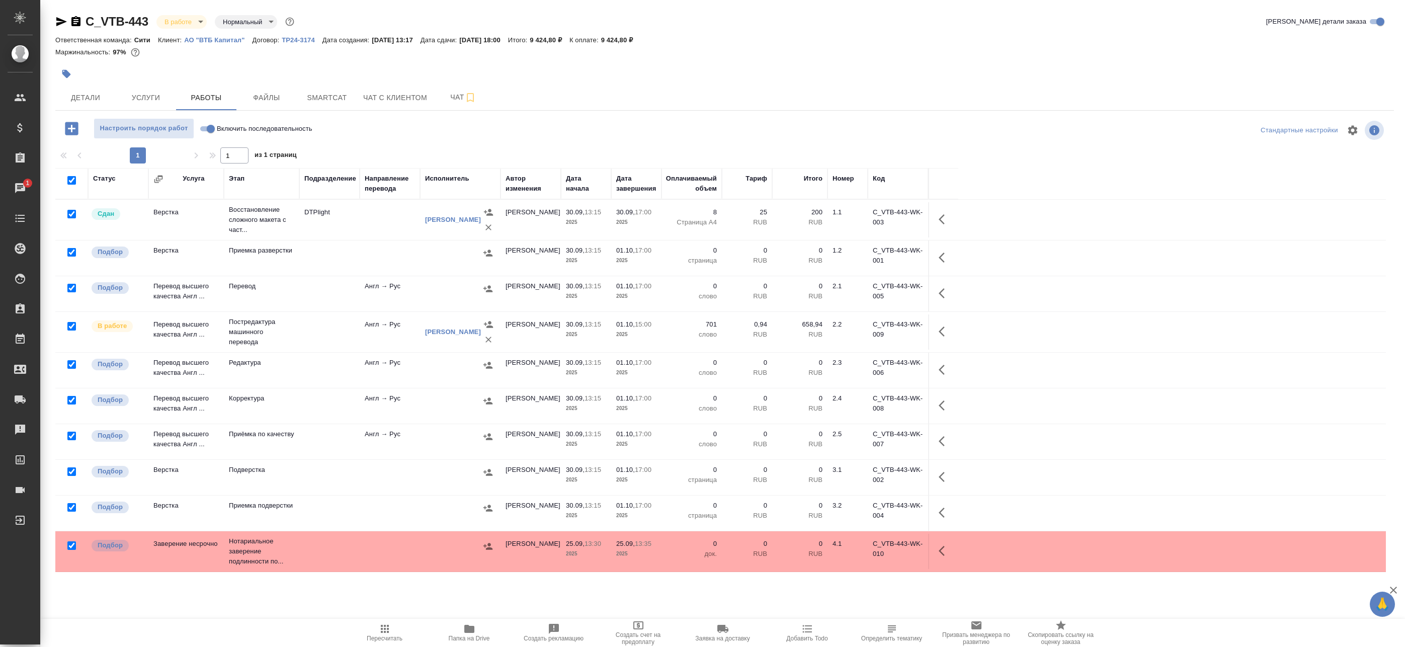
checkbox input "true"
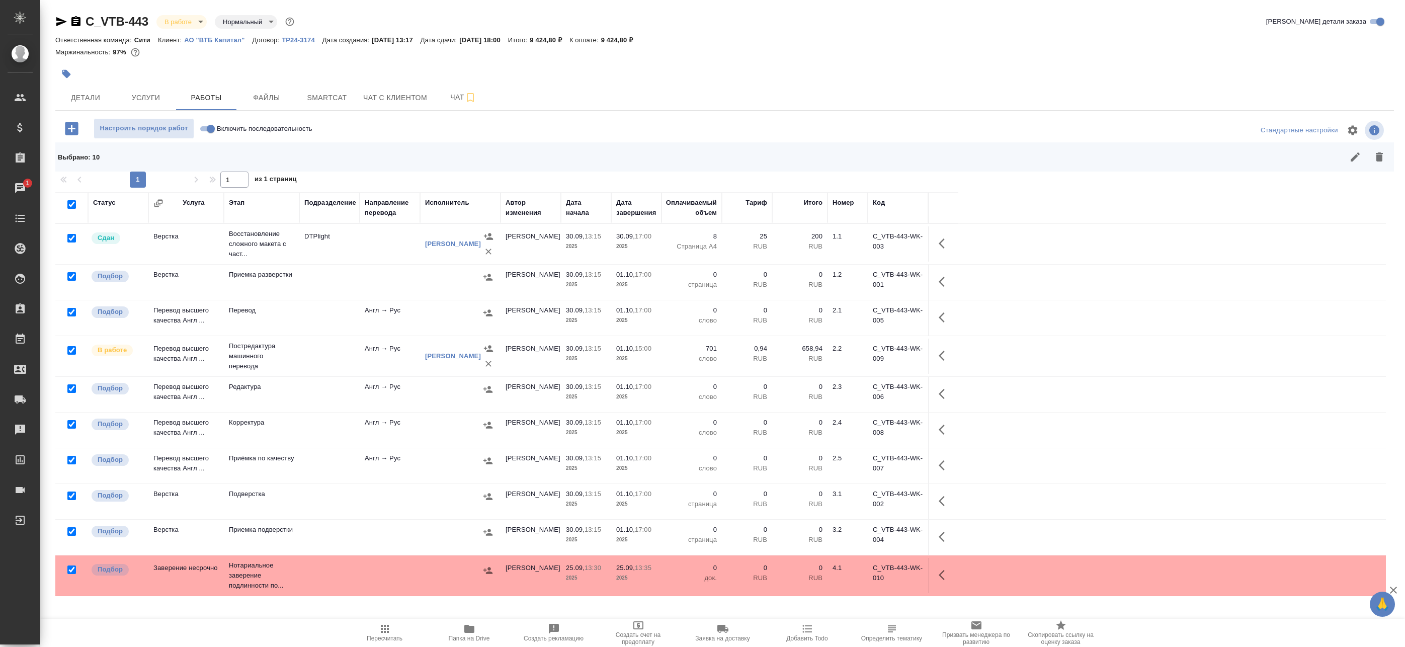
click at [75, 238] on input "checkbox" at bounding box center [71, 238] width 9 height 9
checkbox input "false"
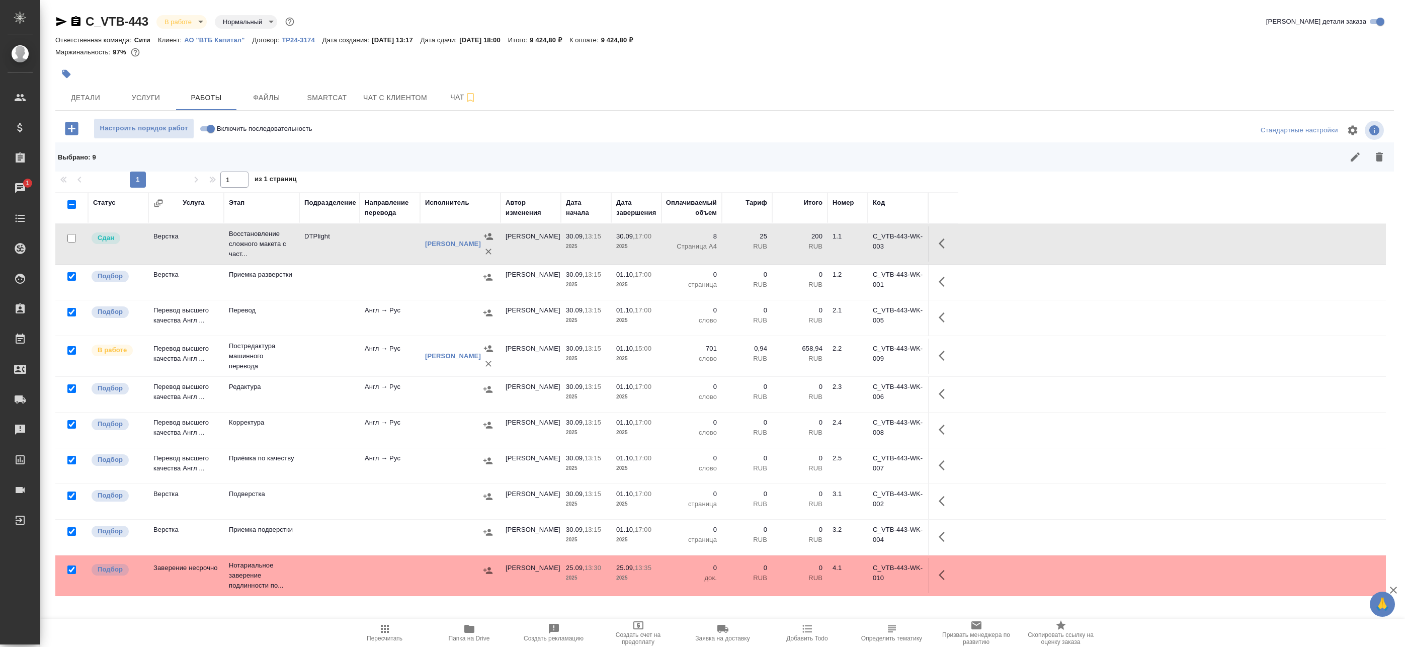
click at [72, 348] on input "checkbox" at bounding box center [71, 350] width 9 height 9
checkbox input "false"
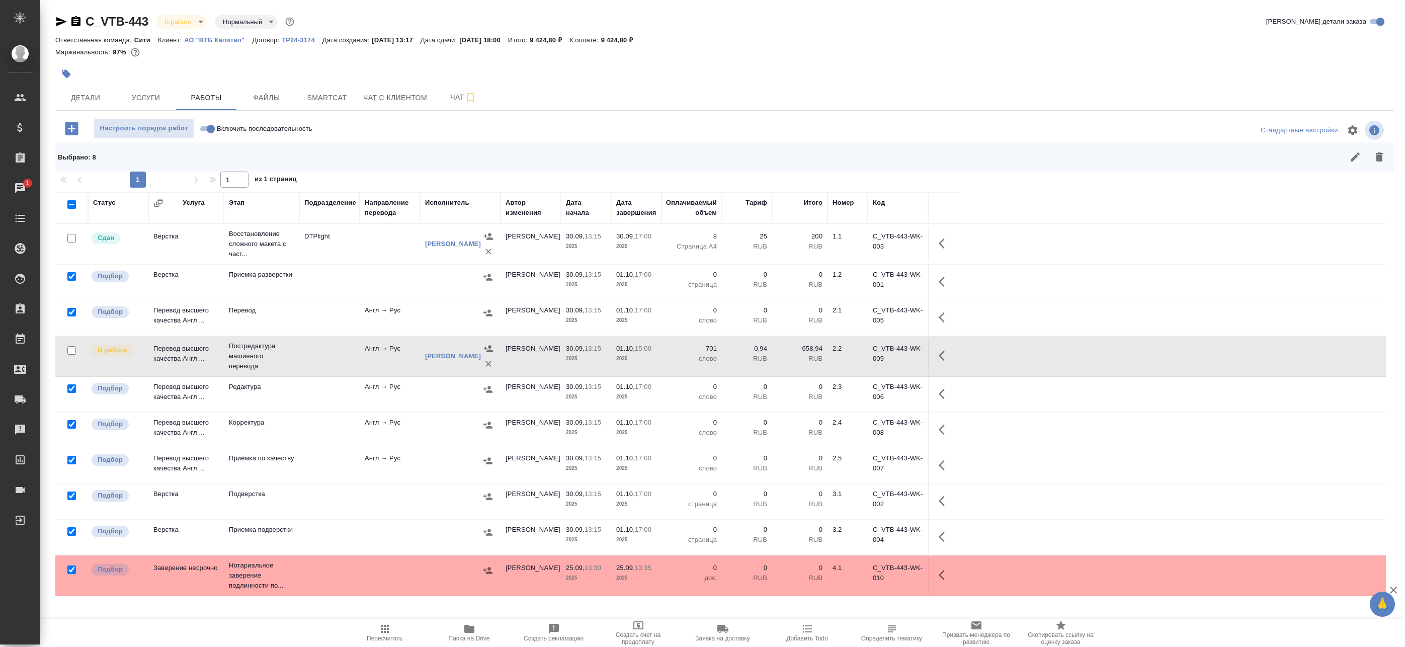
click at [72, 570] on input "checkbox" at bounding box center [71, 570] width 9 height 9
checkbox input "false"
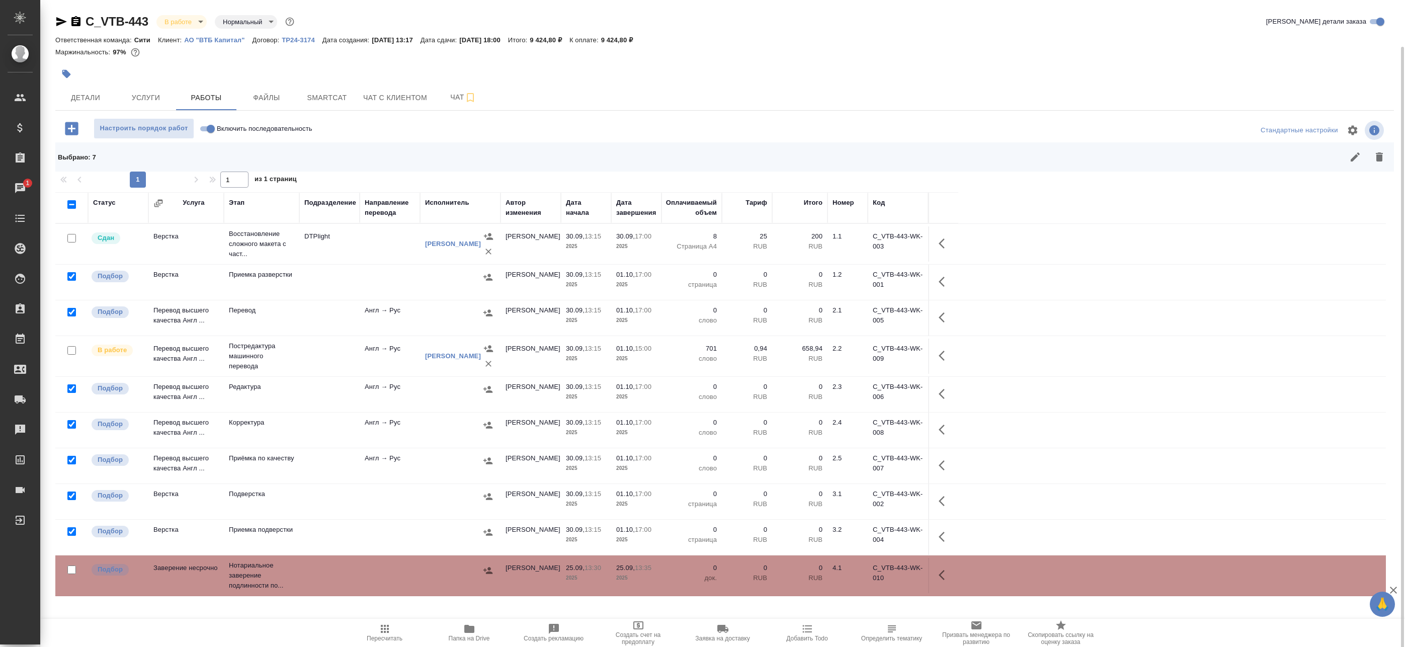
scroll to position [24, 0]
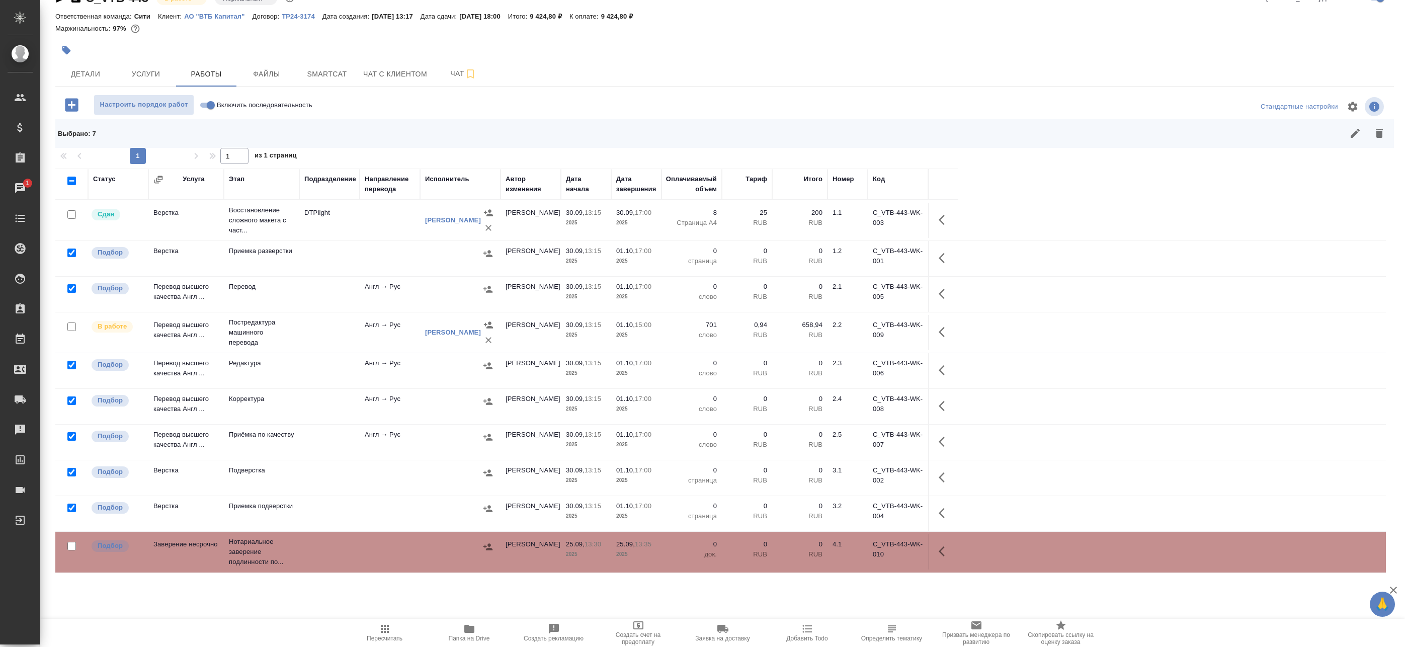
click at [68, 472] on input "checkbox" at bounding box center [71, 472] width 9 height 9
checkbox input "false"
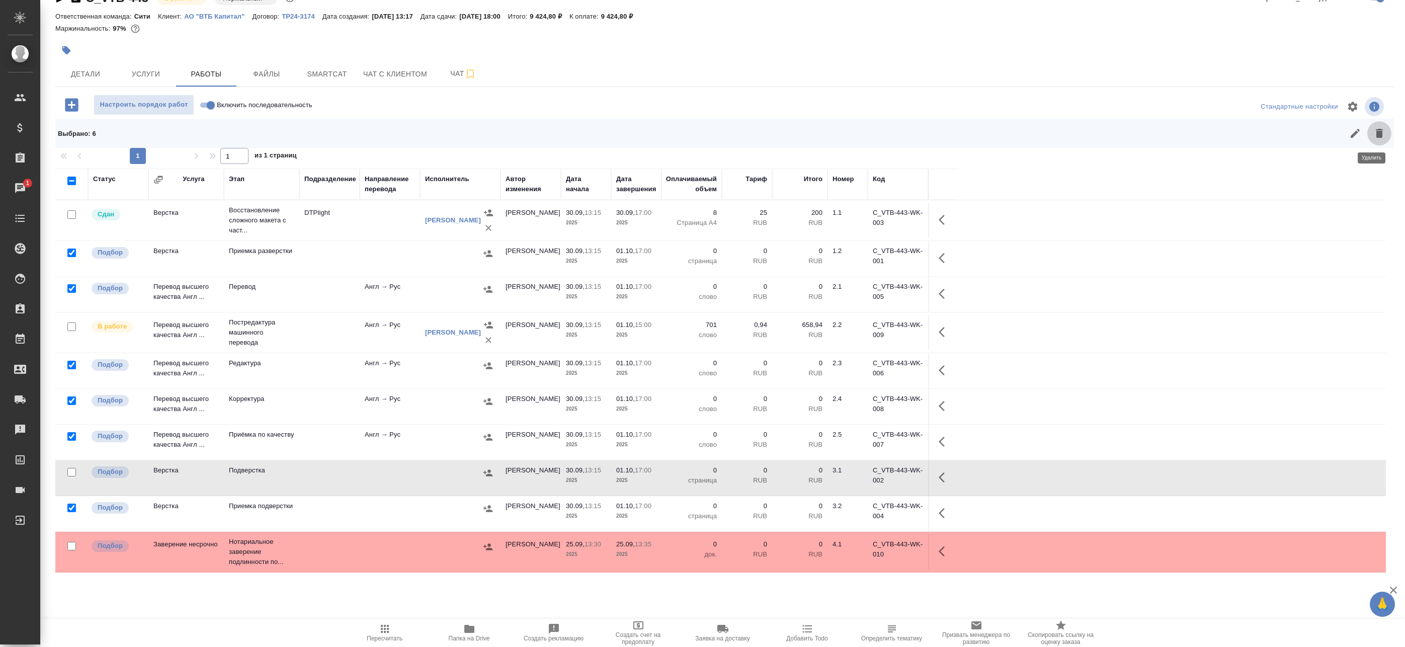
click at [1374, 134] on icon "button" at bounding box center [1380, 133] width 12 height 12
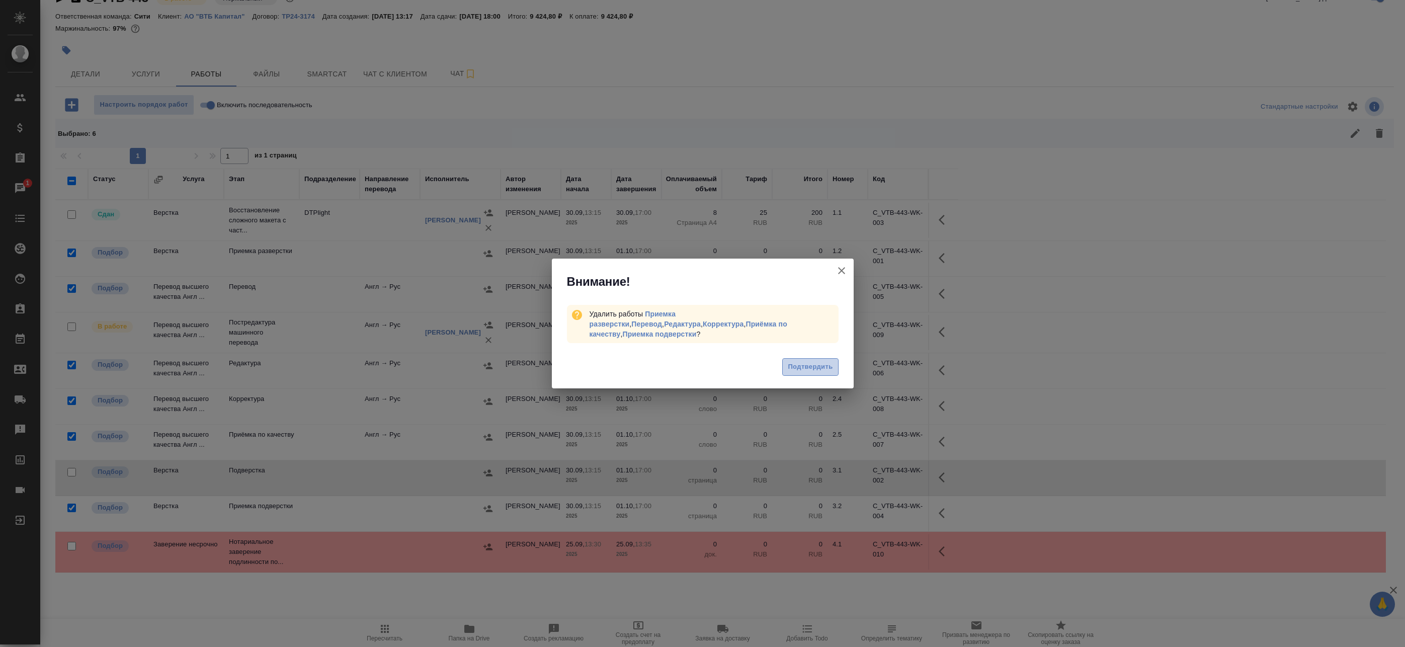
click at [816, 365] on span "Подтвердить" at bounding box center [810, 367] width 45 height 12
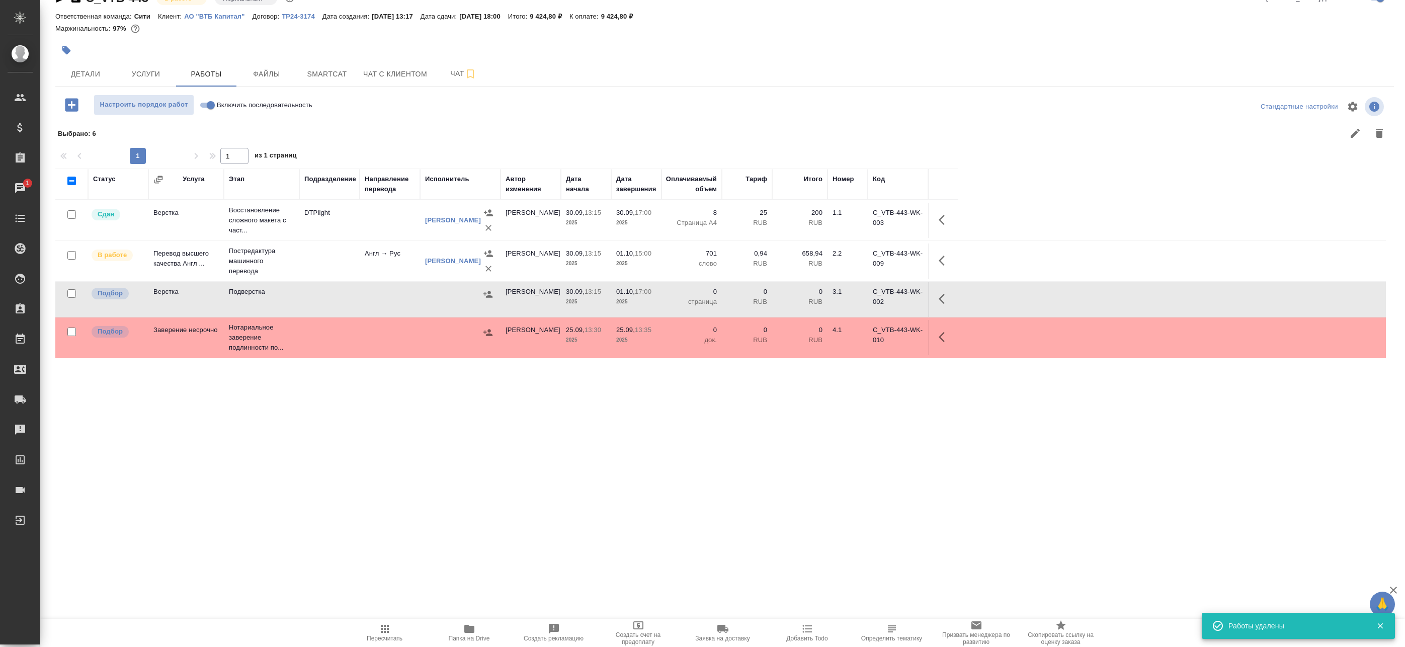
click at [642, 446] on div "Статус Услуга Этап Подразделение Направление перевода Исполнитель Автор изменен…" at bounding box center [720, 395] width 1331 height 453
click at [20, 486] on div "Конференции" at bounding box center [7, 490] width 25 height 15
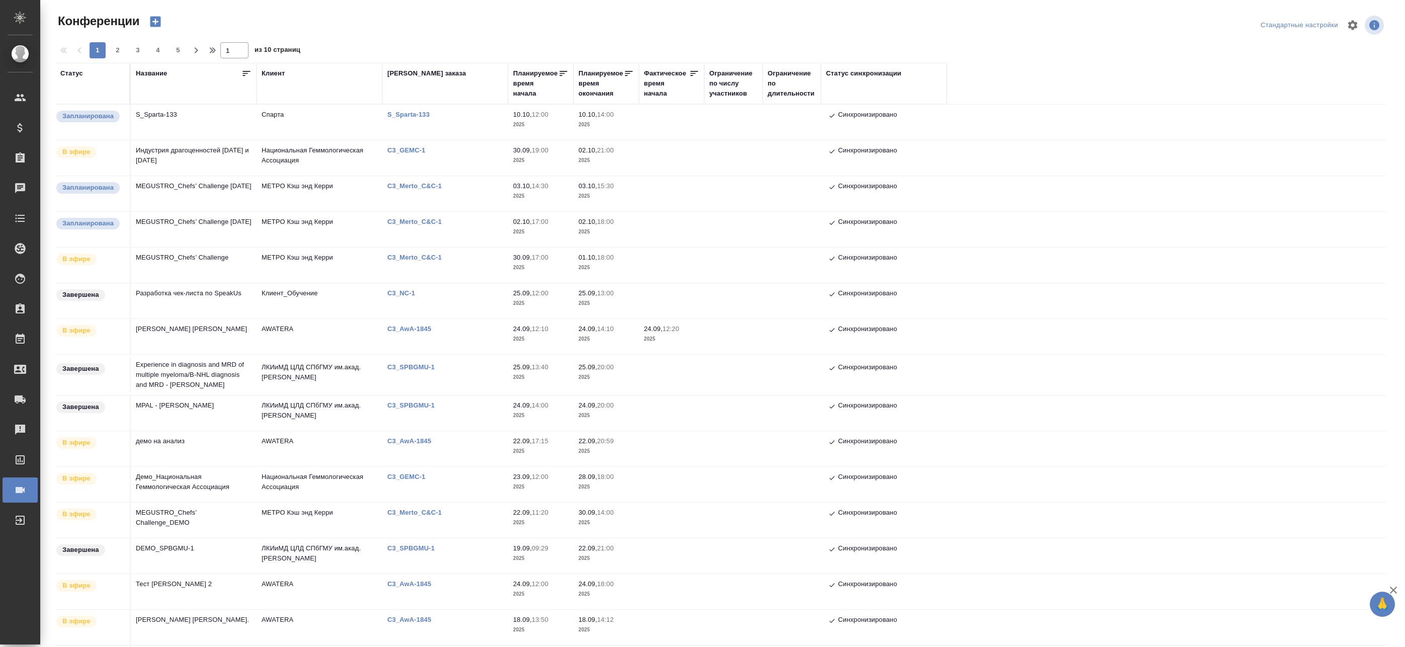
click at [170, 158] on td "Индустрия драгоценностей [DATE] и [DATE]" at bounding box center [194, 157] width 126 height 35
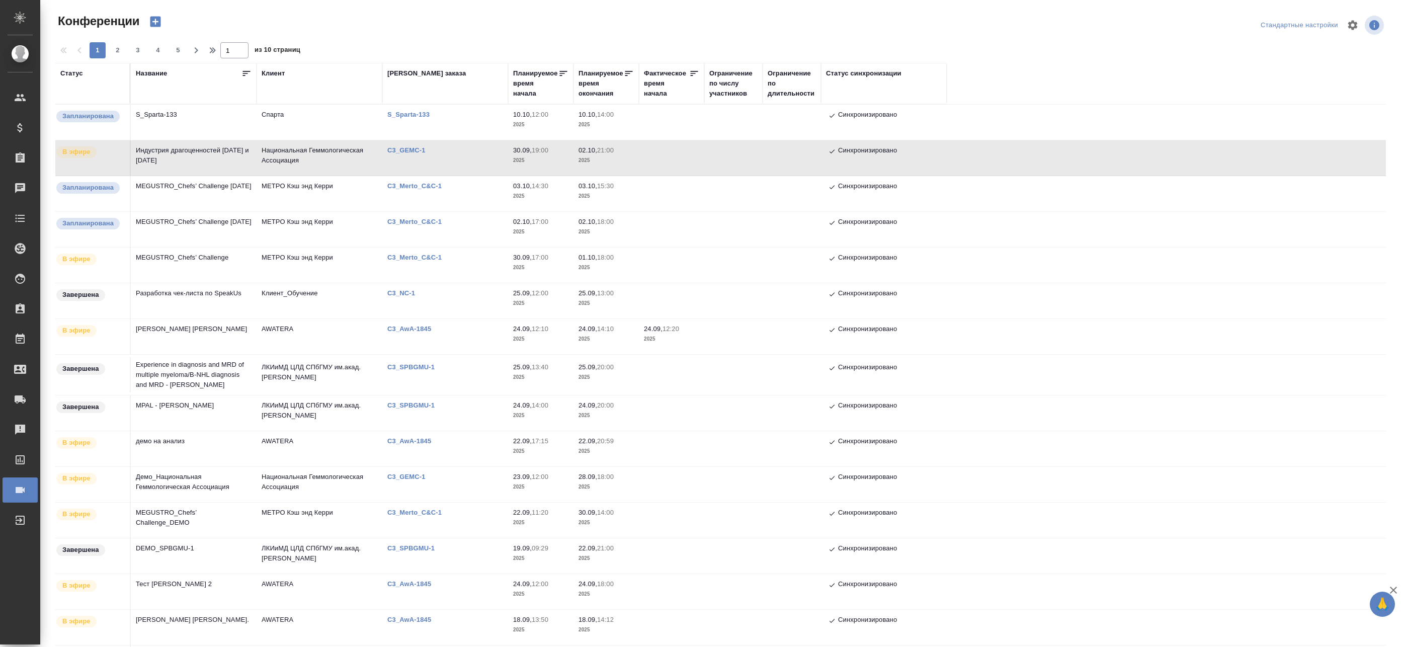
click at [215, 162] on td "Индустрия драгоценностей [DATE] и [DATE]" at bounding box center [194, 157] width 126 height 35
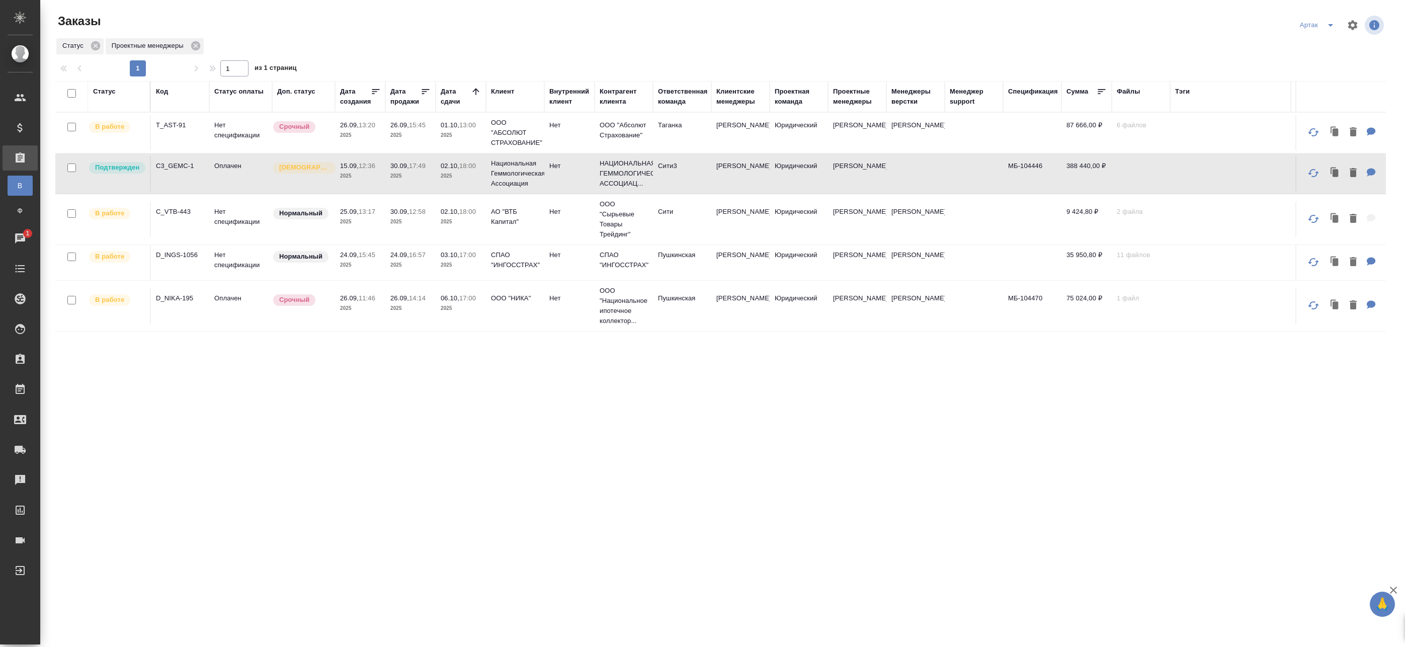
click at [419, 175] on p "2025" at bounding box center [410, 176] width 40 height 10
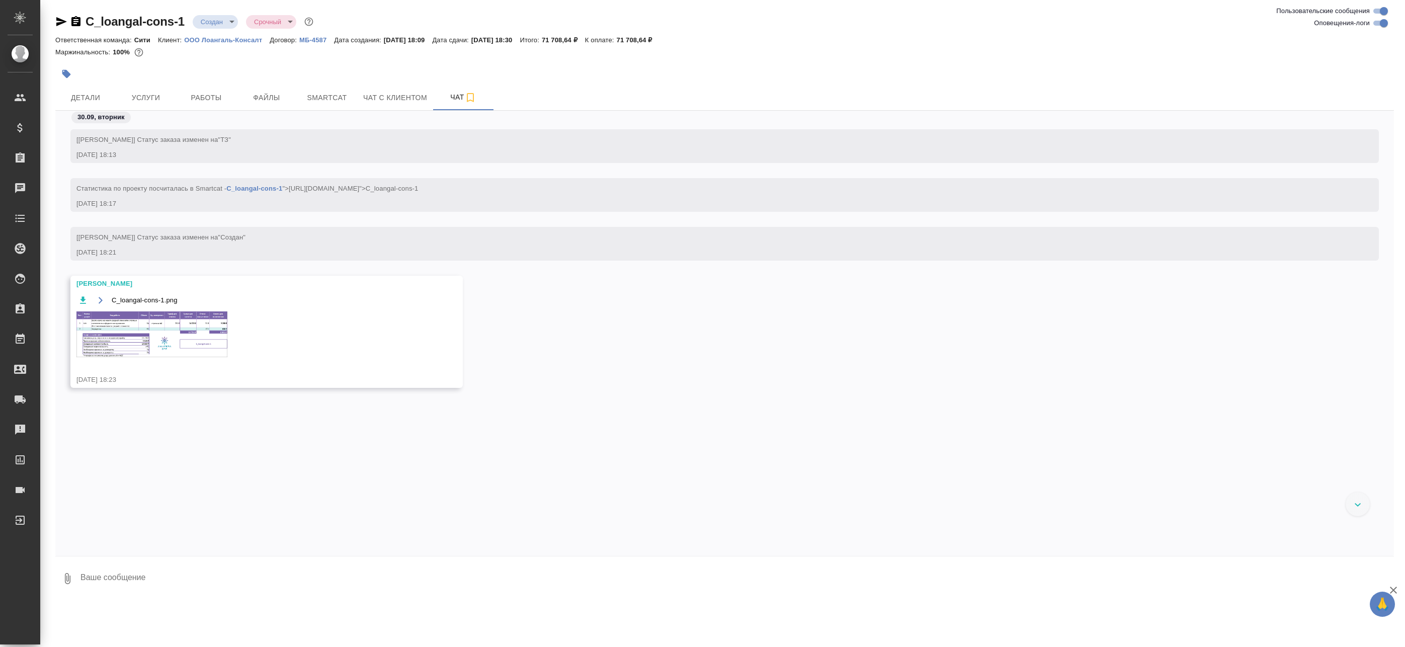
click at [134, 318] on img at bounding box center [151, 334] width 151 height 46
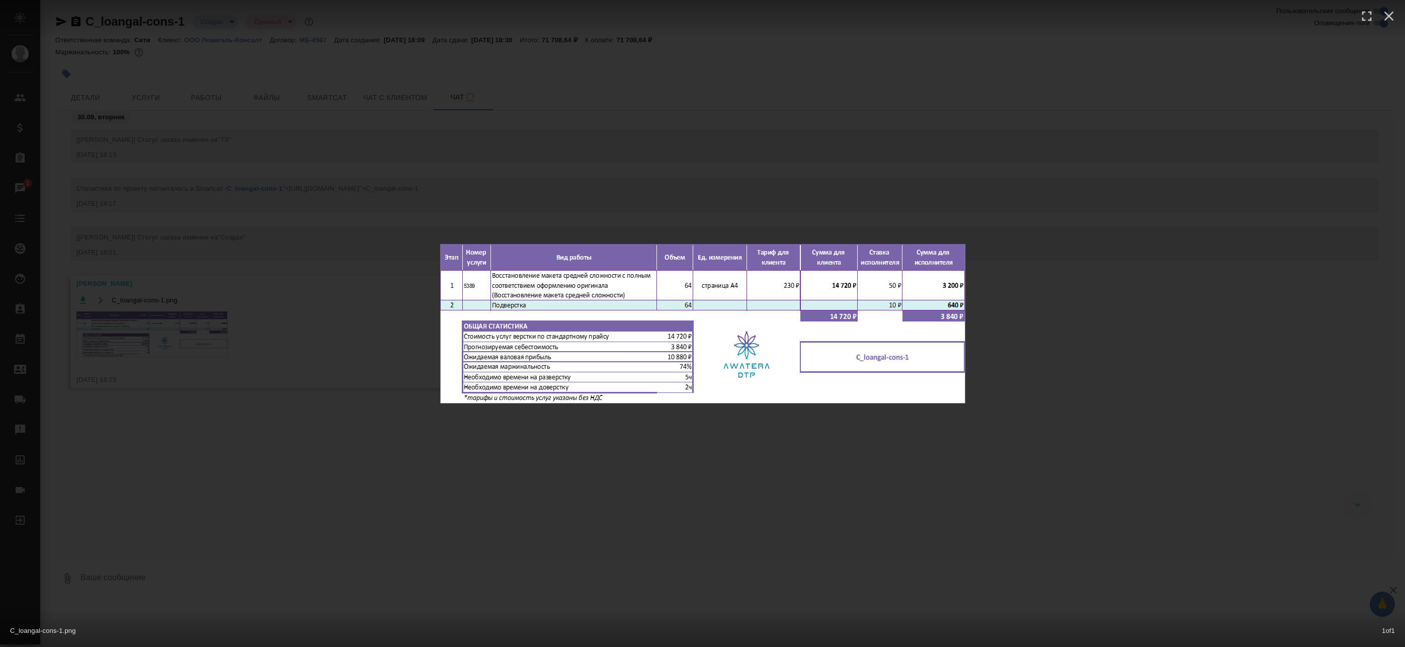
click at [317, 461] on div "C_loangal-cons-1.png 1 of 1" at bounding box center [702, 323] width 1405 height 647
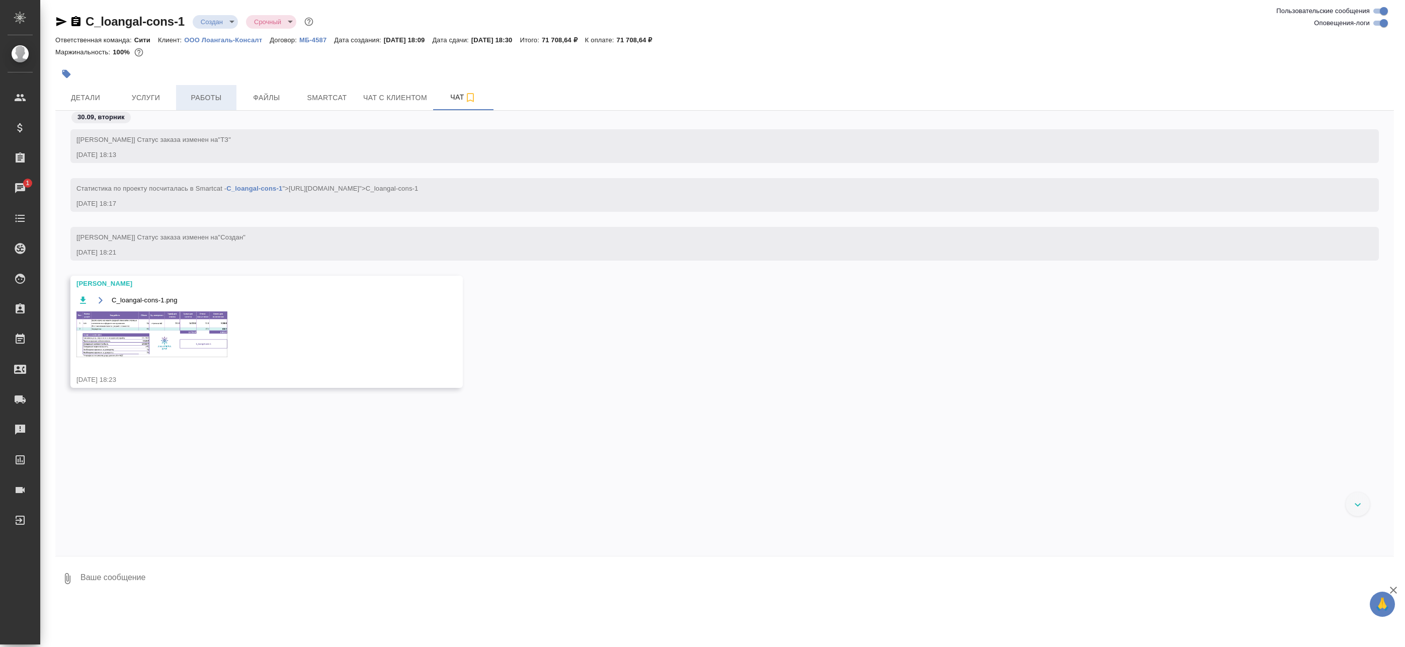
click at [210, 98] on span "Работы" at bounding box center [206, 98] width 48 height 13
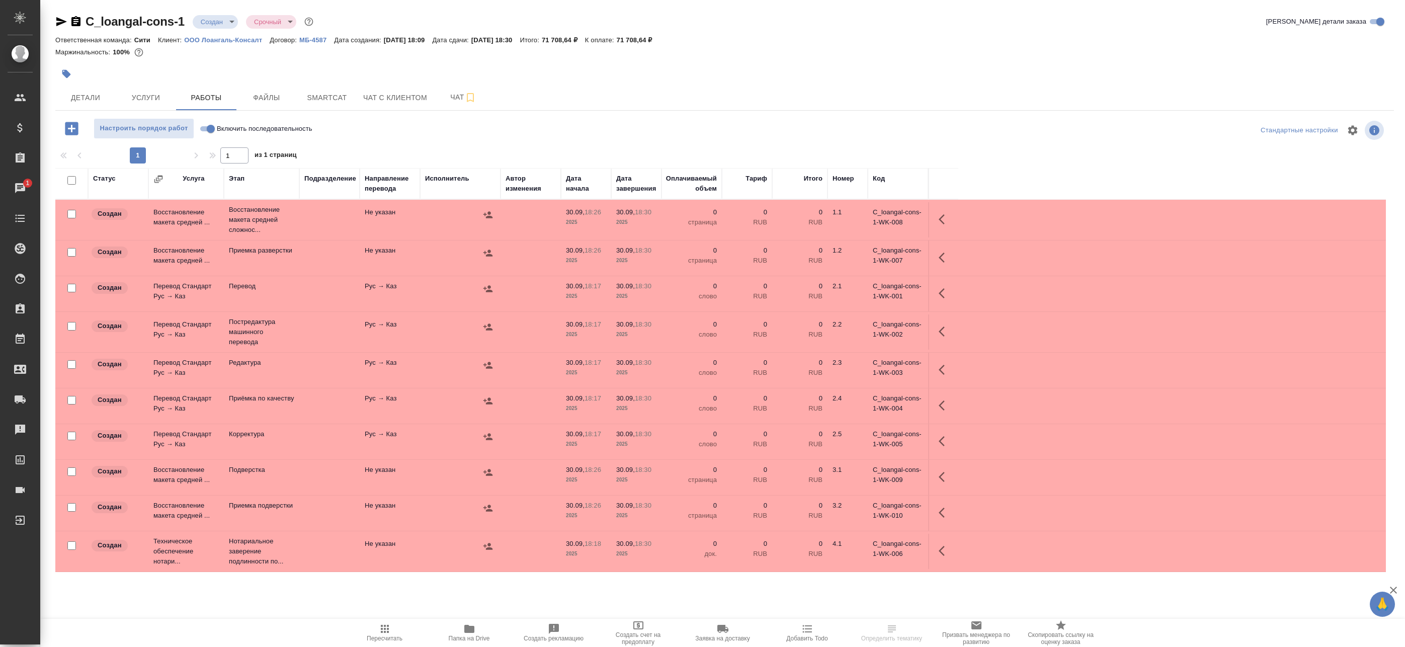
click at [469, 631] on icon "button" at bounding box center [469, 629] width 10 height 8
click at [352, 102] on button "Smartcat" at bounding box center [327, 97] width 60 height 25
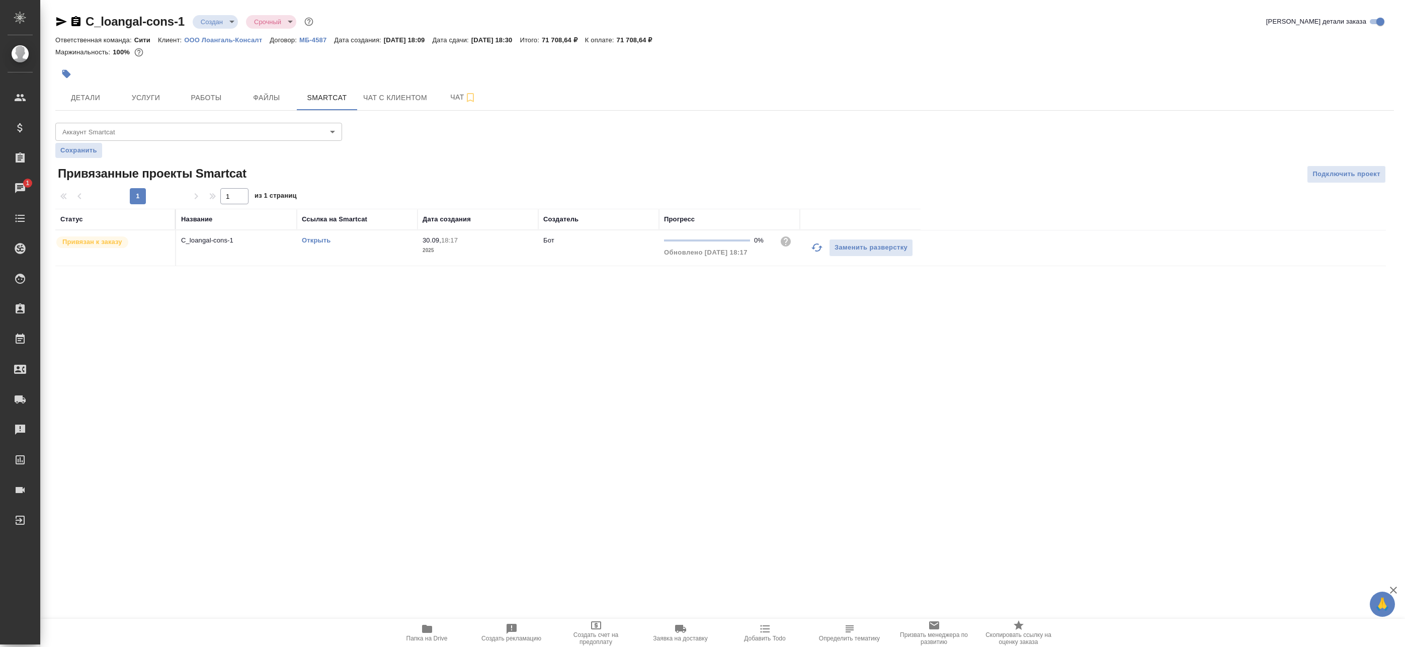
click at [320, 239] on link "Открыть" at bounding box center [316, 240] width 29 height 8
click at [109, 134] on body "🙏 .cls-1 fill:#fff; AWATERA Badanyan Artak Клиенты Спецификации Заказы 1 Чаты T…" at bounding box center [702, 323] width 1405 height 647
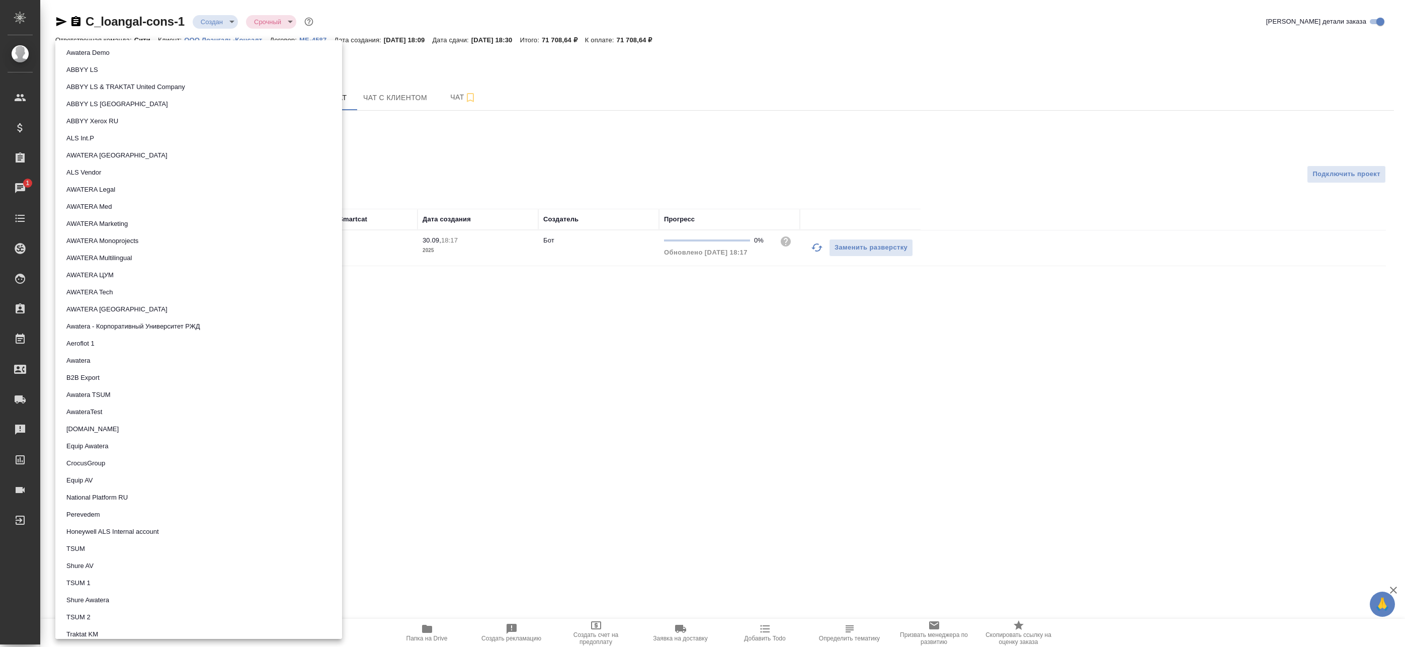
click at [486, 147] on div at bounding box center [702, 323] width 1405 height 647
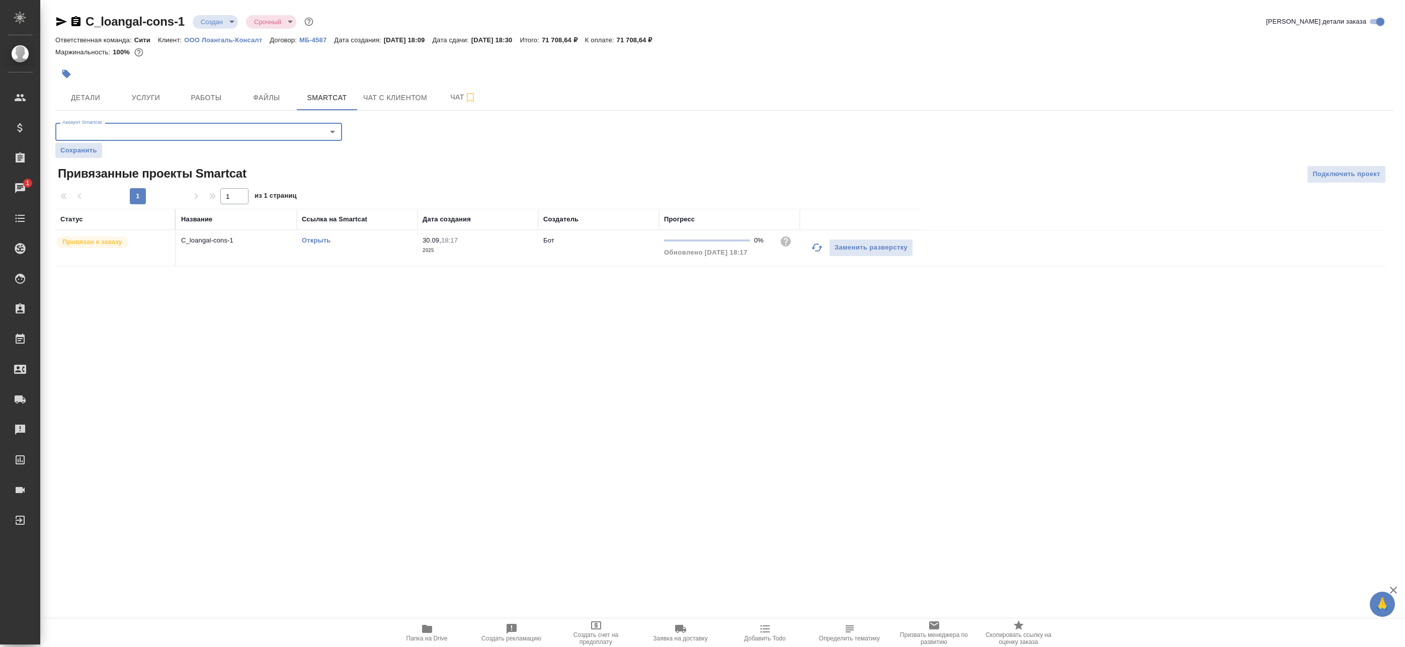
click at [319, 244] on link "Открыть" at bounding box center [316, 240] width 29 height 8
click at [173, 100] on button "Услуги" at bounding box center [146, 97] width 60 height 25
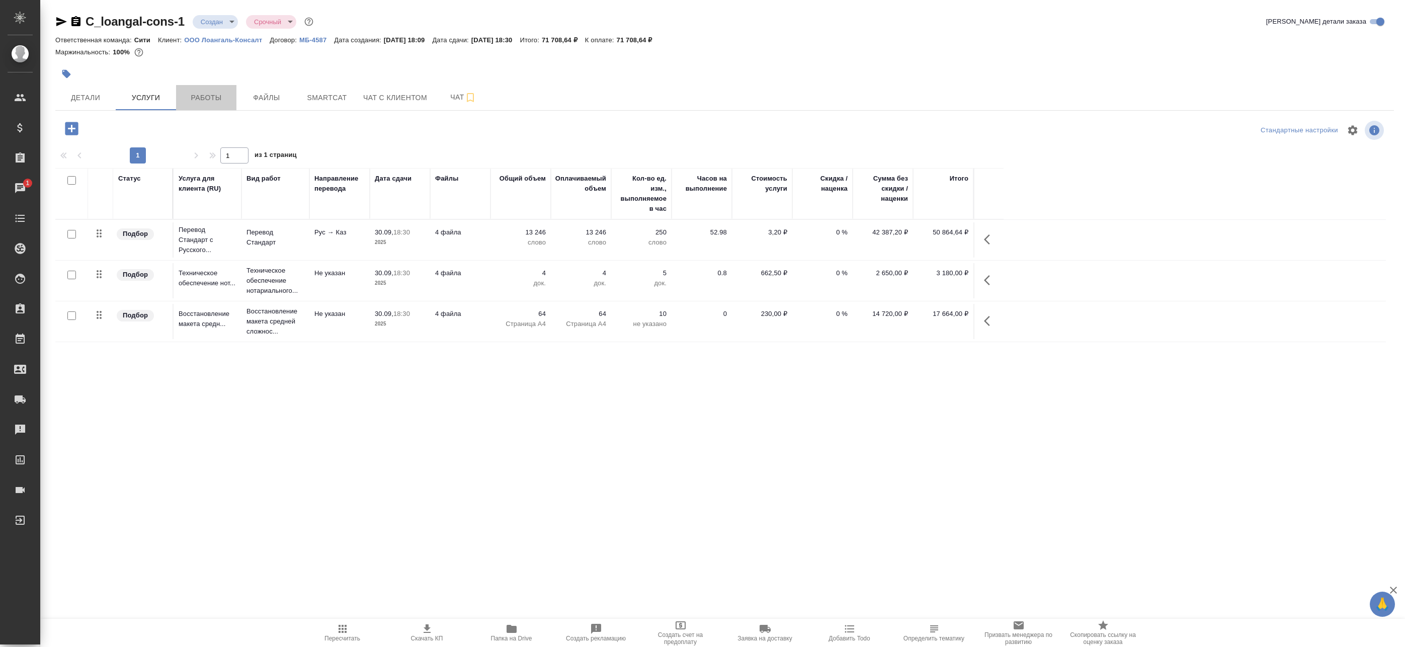
click at [210, 99] on span "Работы" at bounding box center [206, 98] width 48 height 13
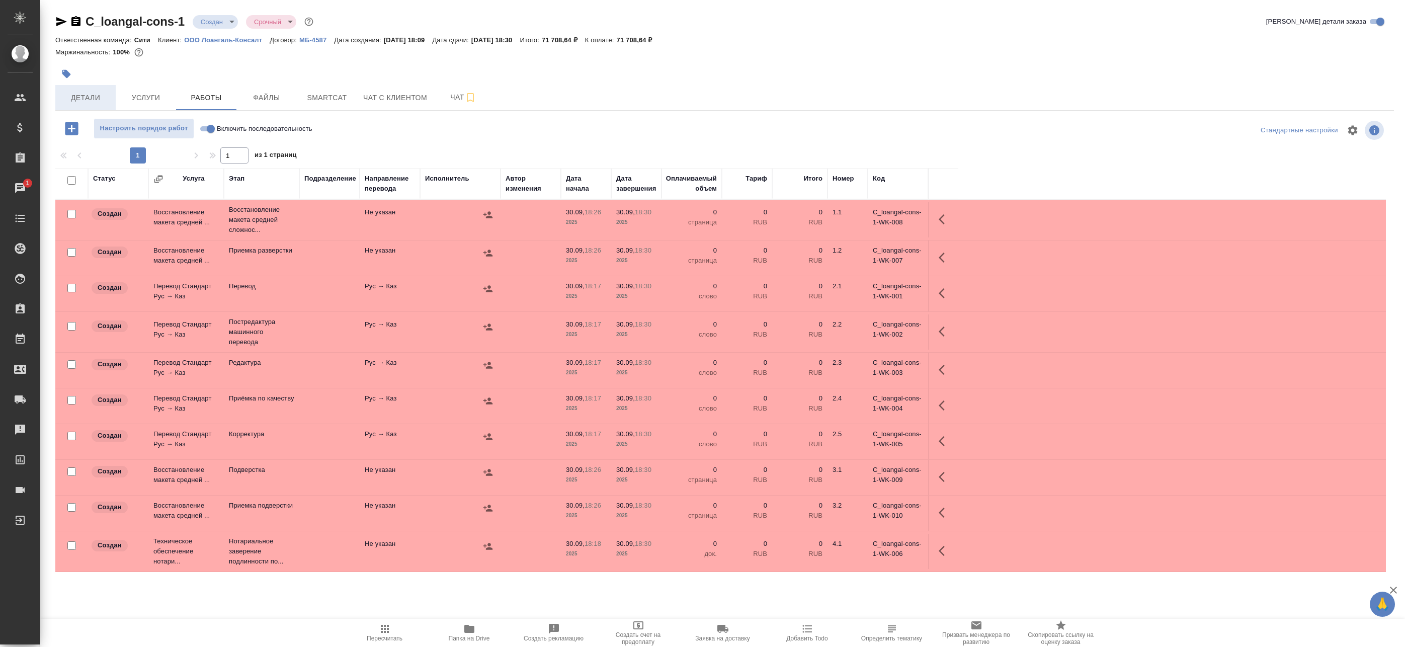
click at [78, 97] on span "Детали" at bounding box center [85, 98] width 48 height 13
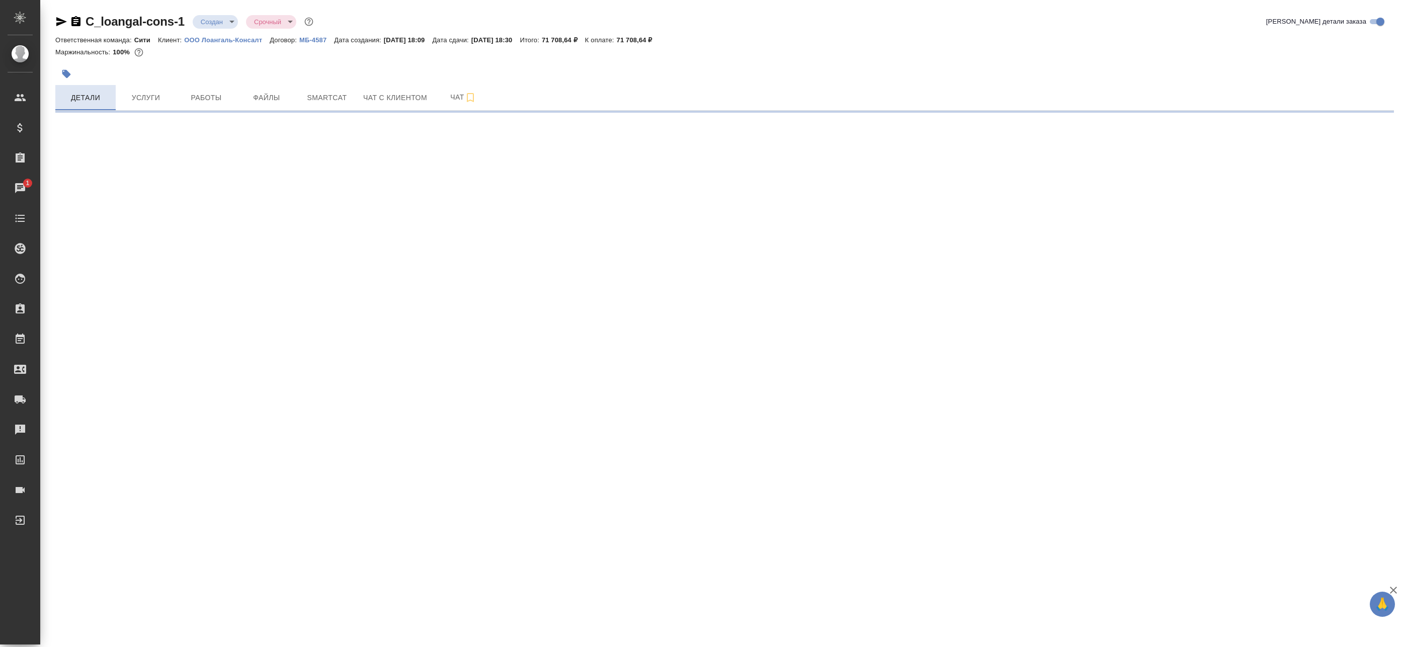
select select "RU"
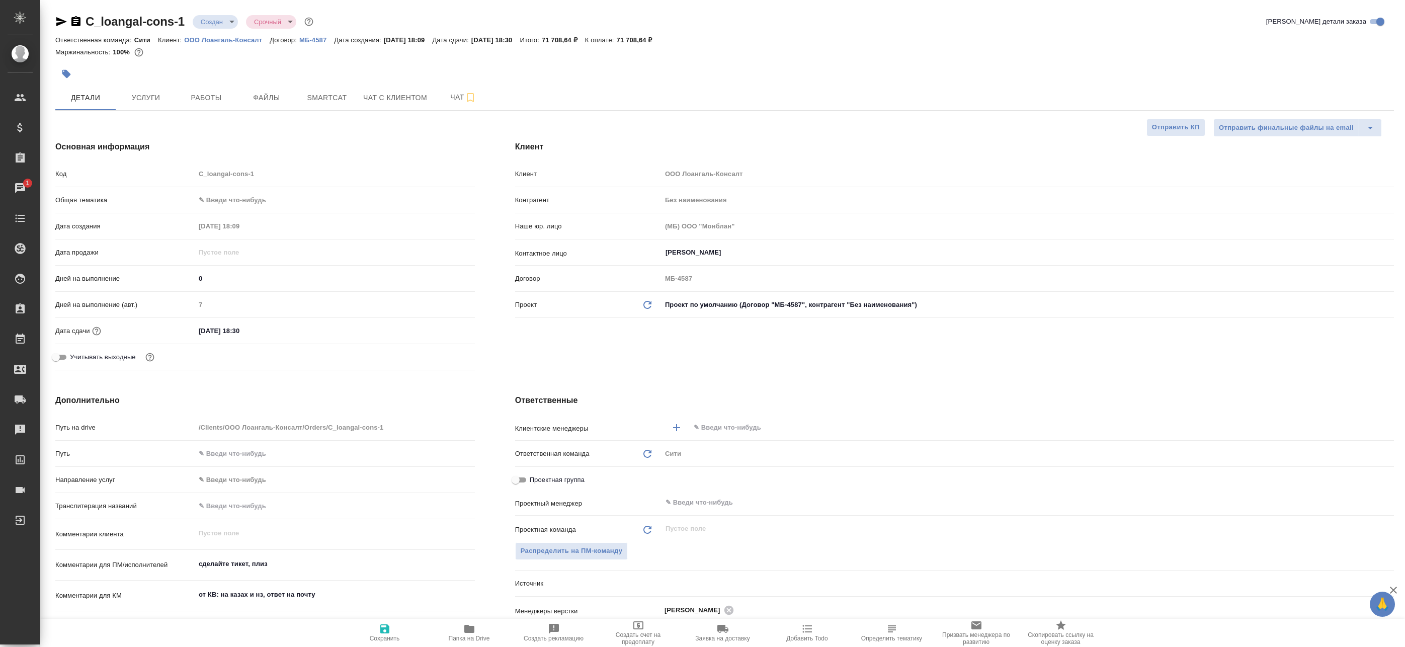
type textarea "x"
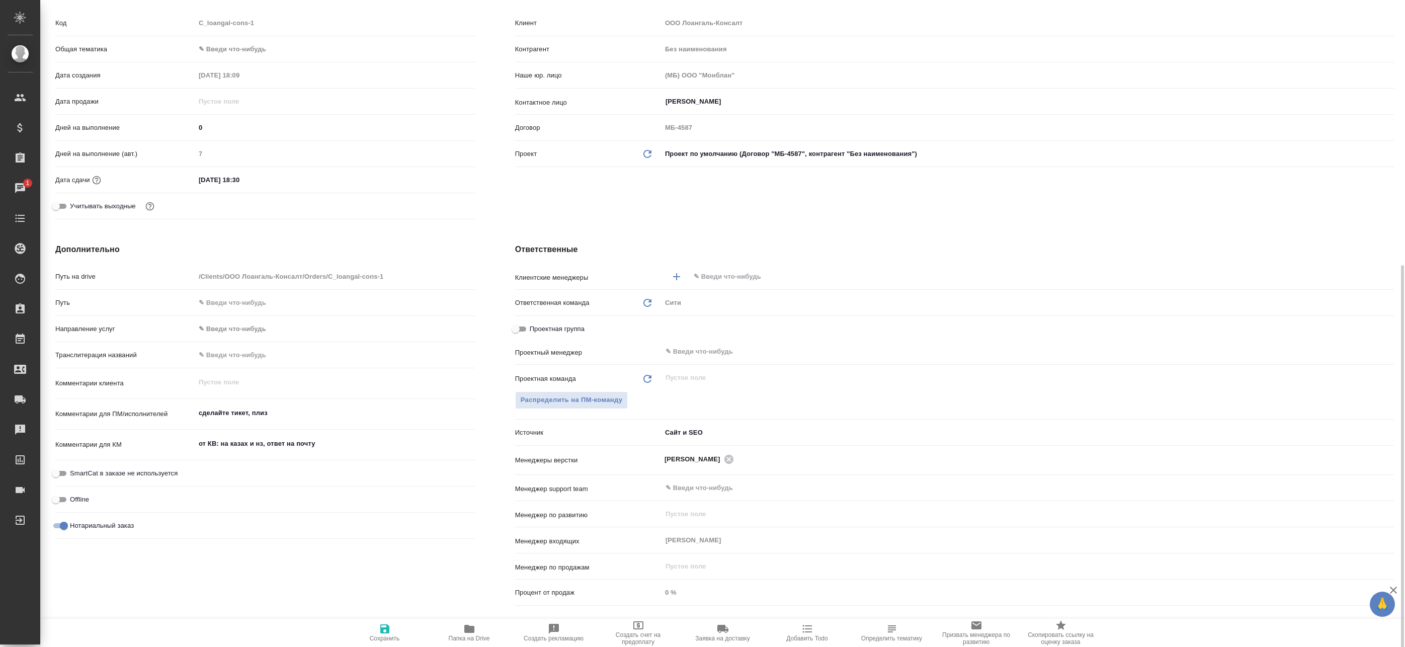
scroll to position [252, 0]
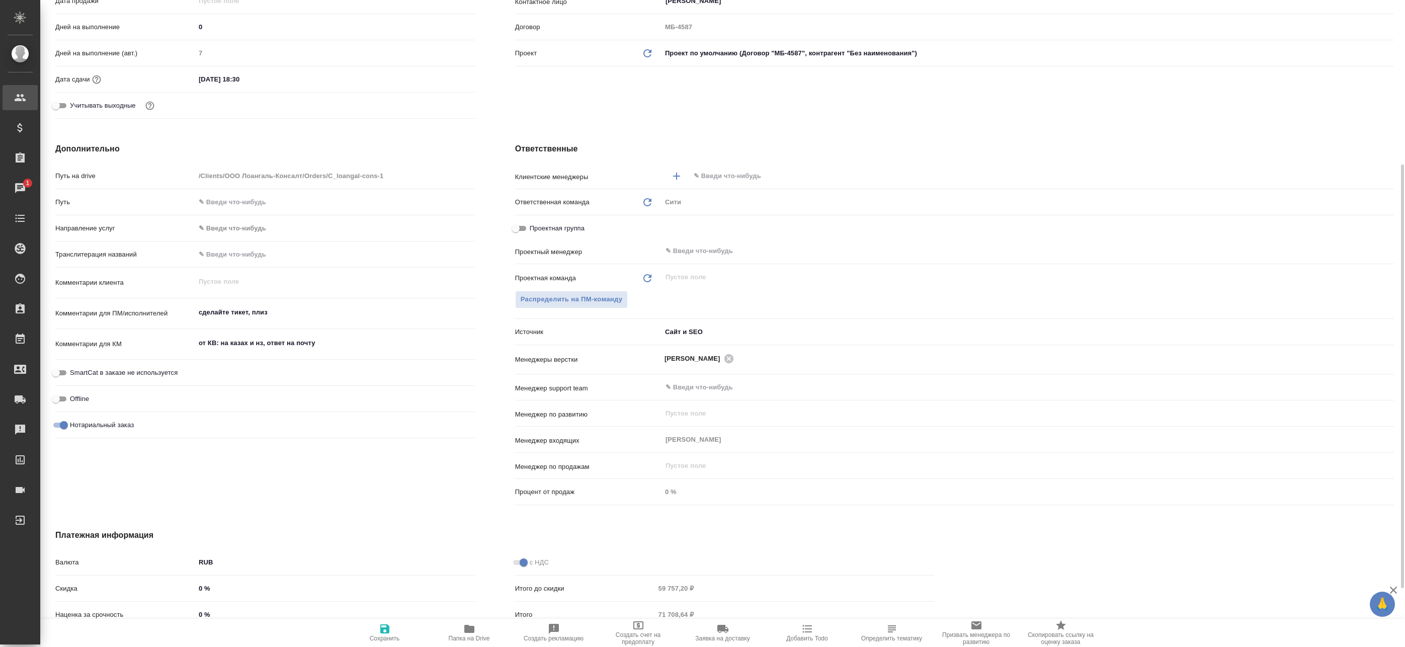
type textarea "x"
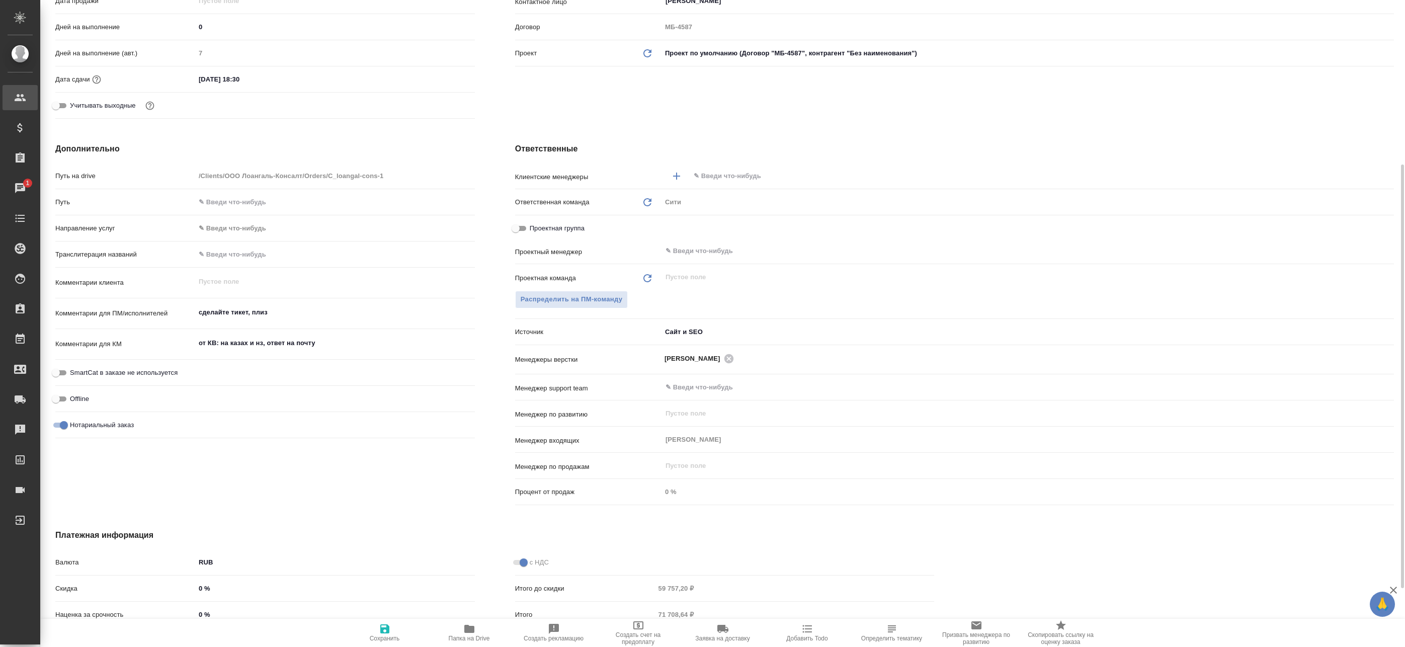
type textarea "x"
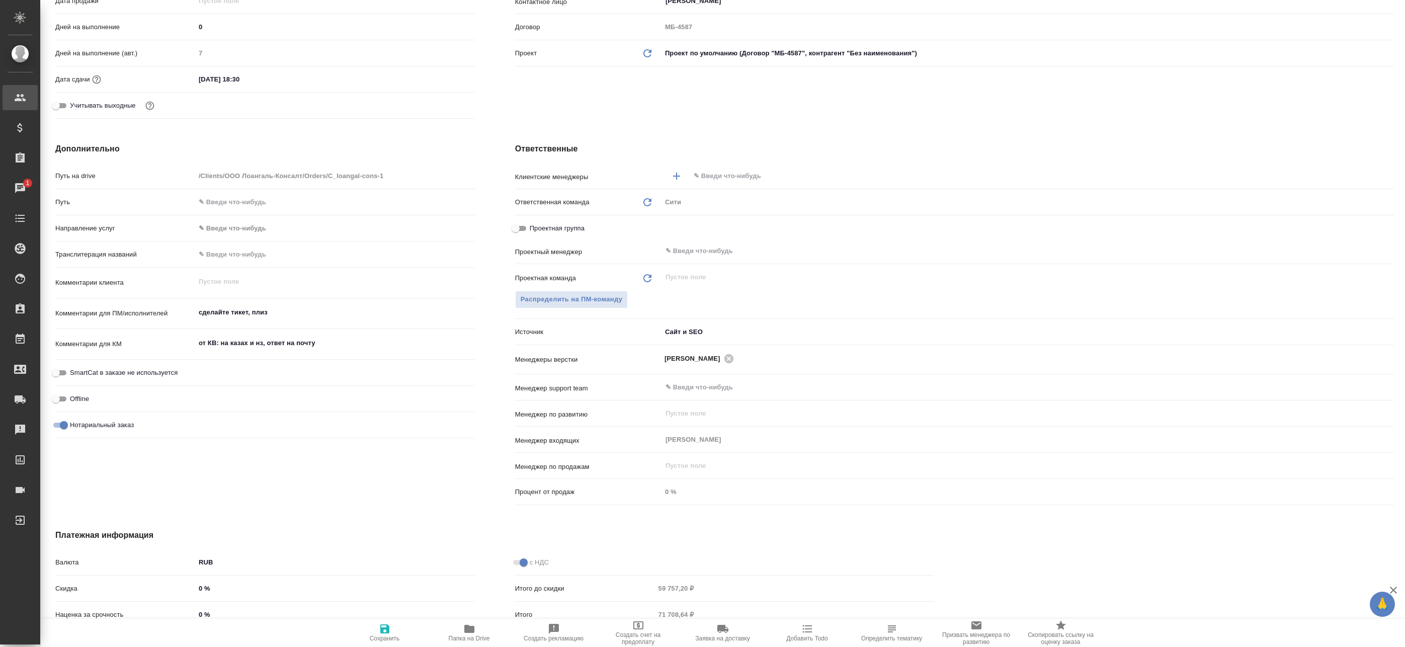
type textarea "x"
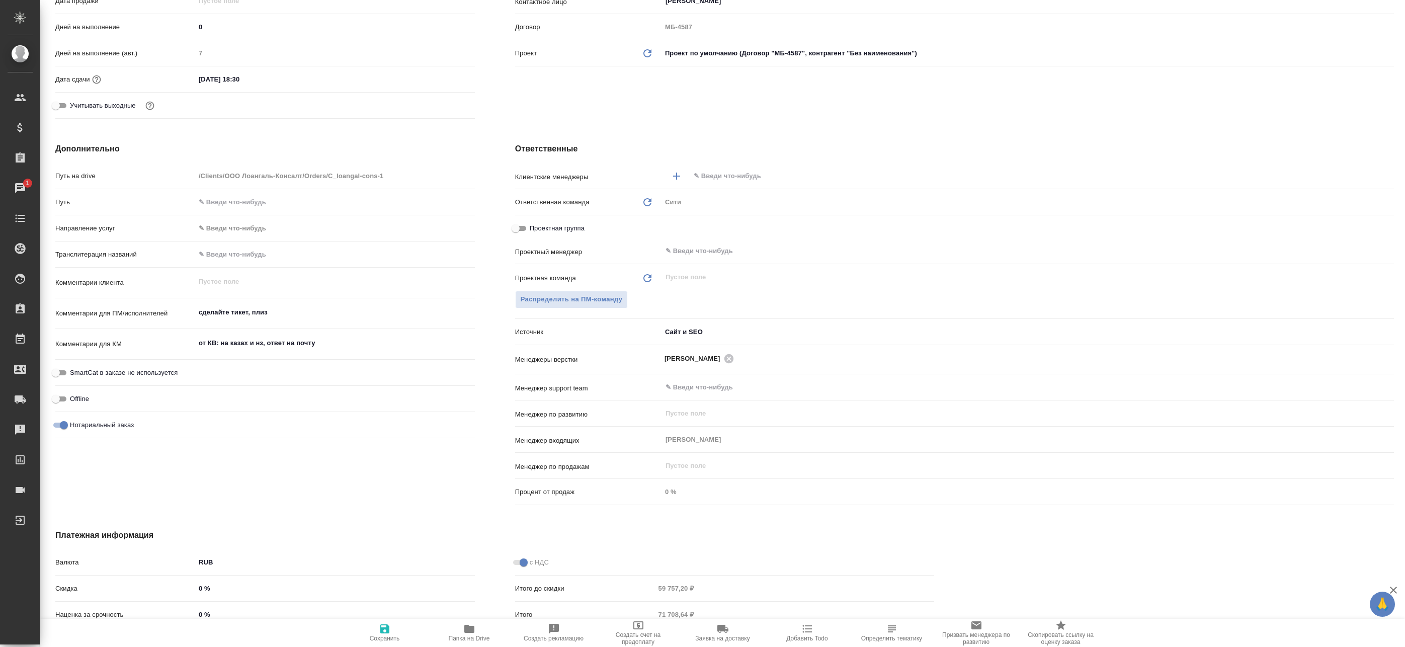
type textarea "x"
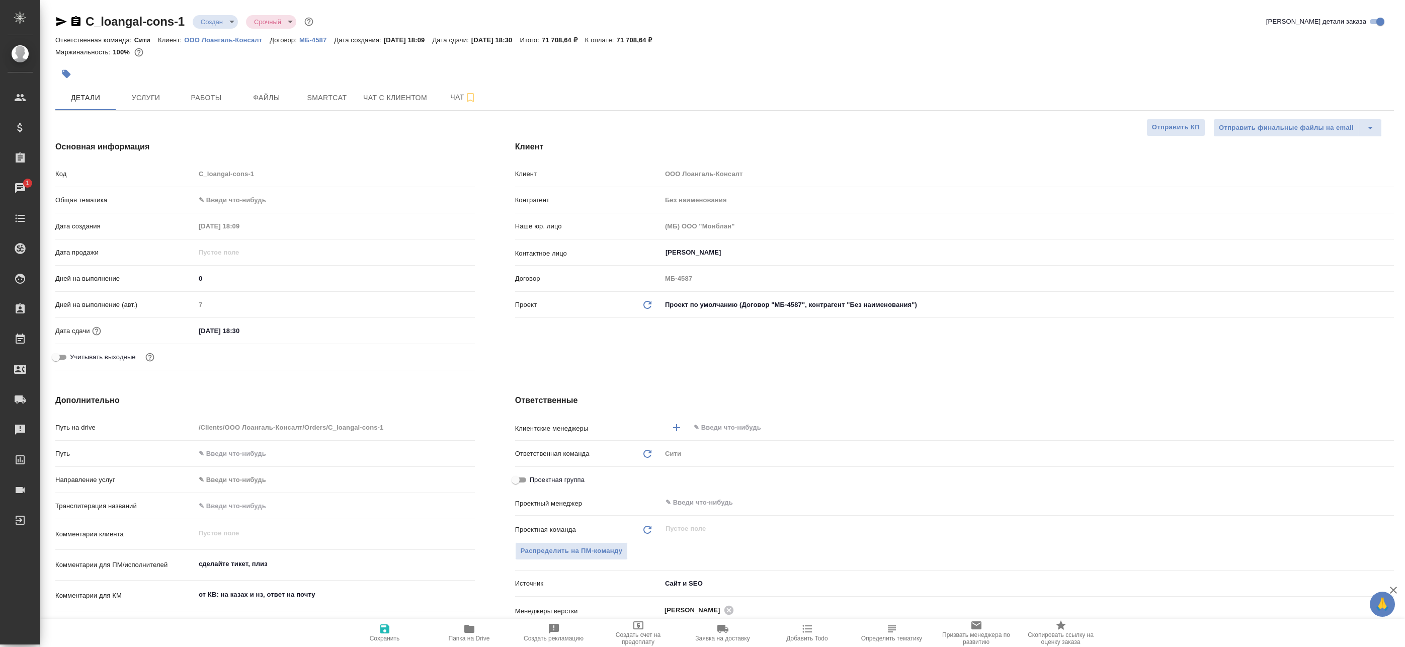
click at [220, 38] on p "ООО Лоангаль-Консалт" at bounding box center [227, 40] width 86 height 8
type textarea "x"
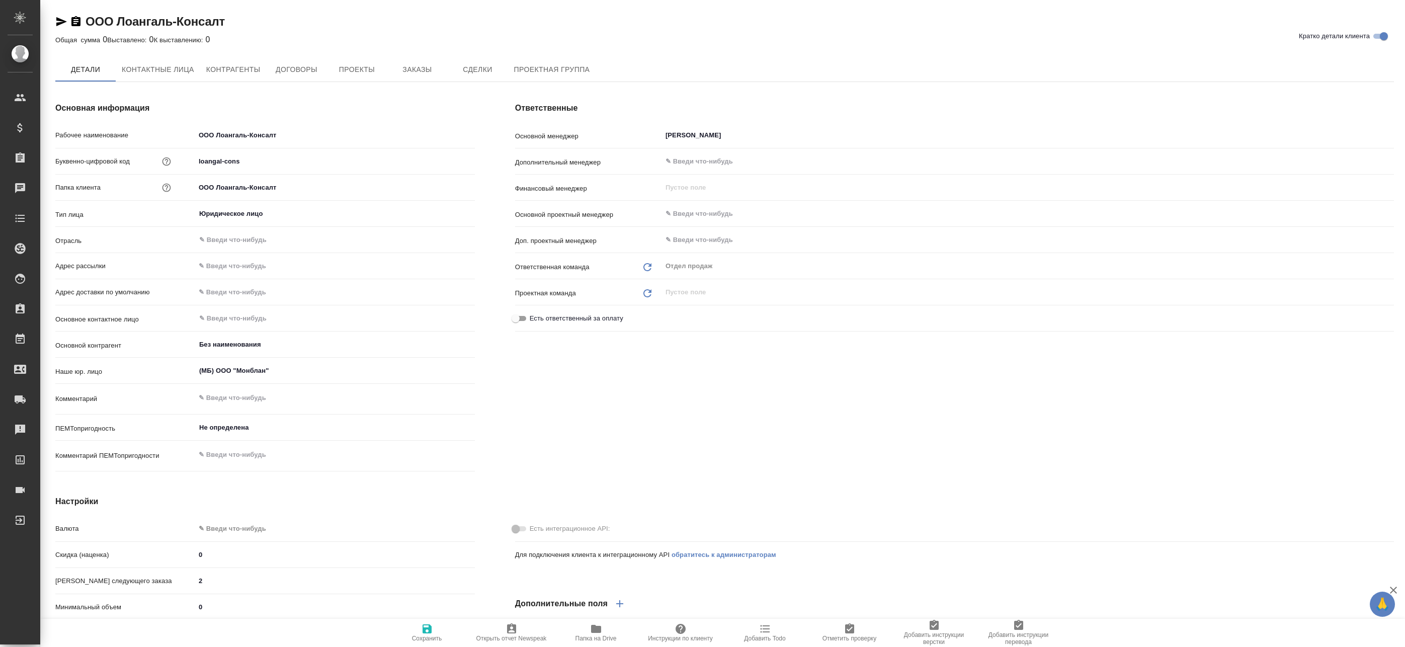
type textarea "x"
click at [224, 136] on input "ООО Лоангаль-Консалт" at bounding box center [335, 136] width 280 height 15
type textarea "x"
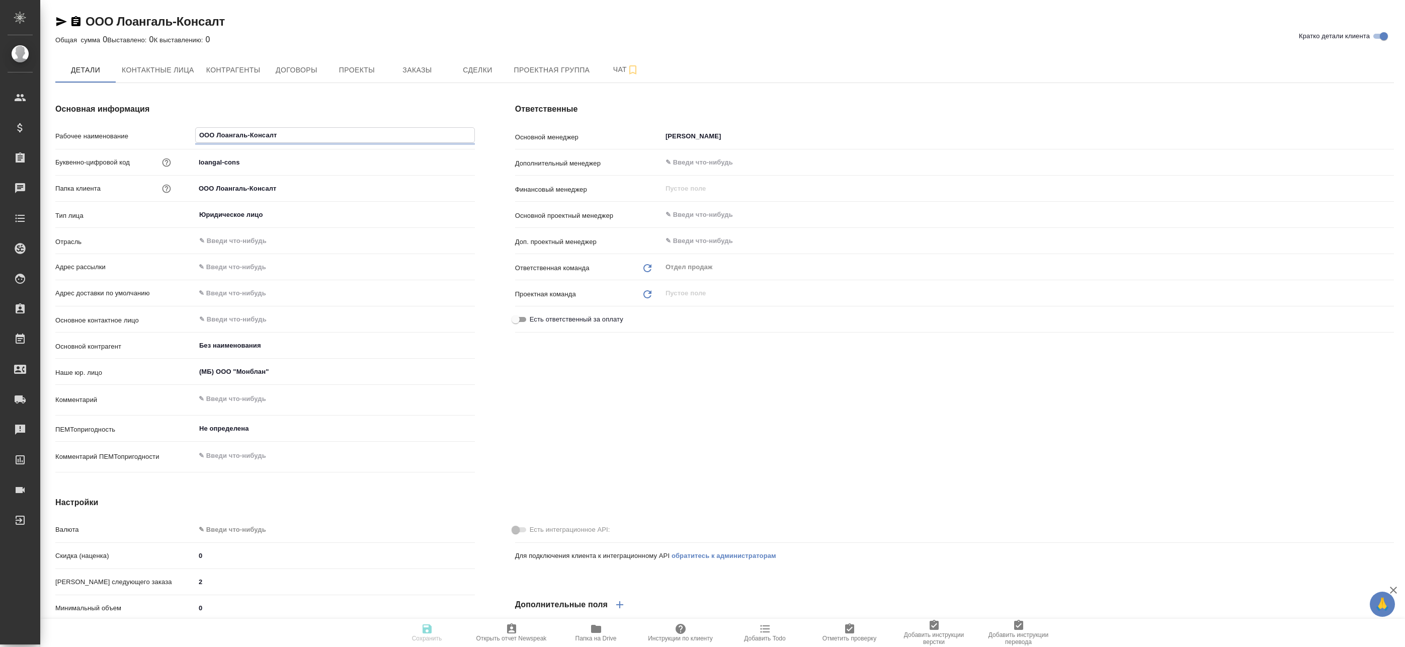
type textarea "x"
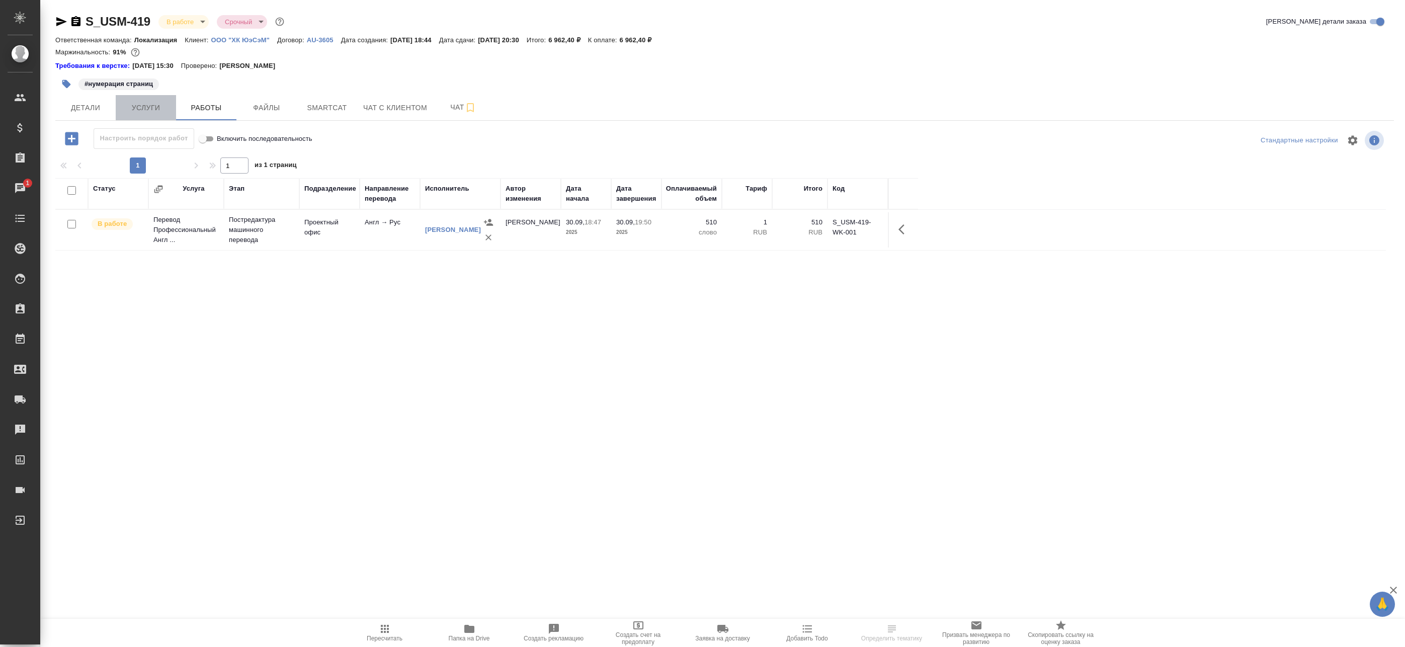
click at [167, 109] on span "Услуги" at bounding box center [146, 108] width 48 height 13
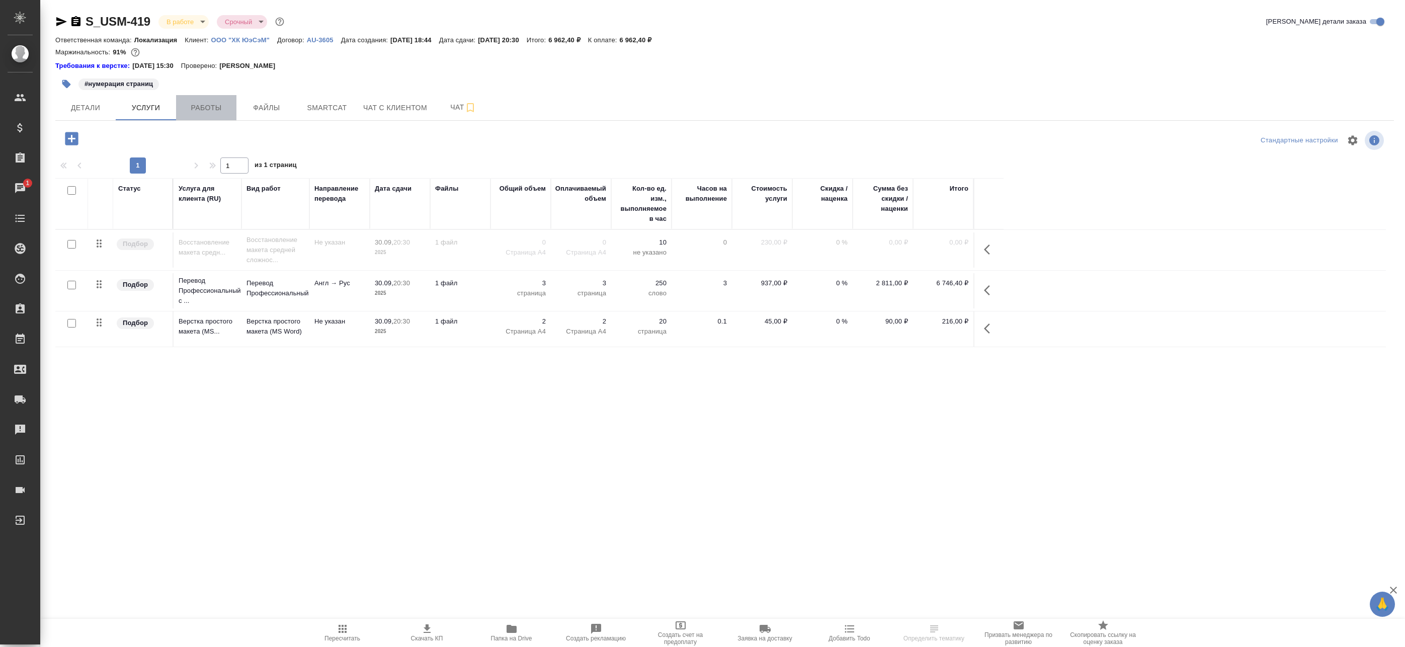
click at [206, 110] on span "Работы" at bounding box center [206, 108] width 48 height 13
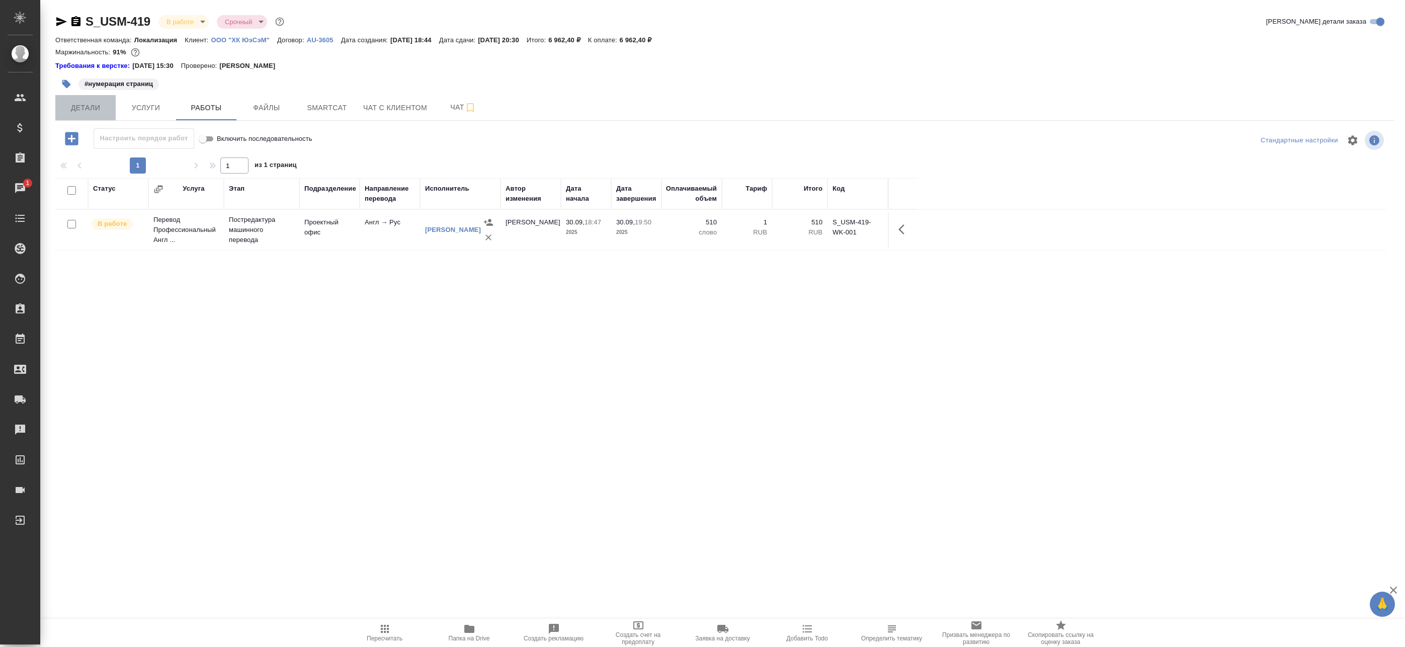
click at [100, 112] on span "Детали" at bounding box center [85, 108] width 48 height 13
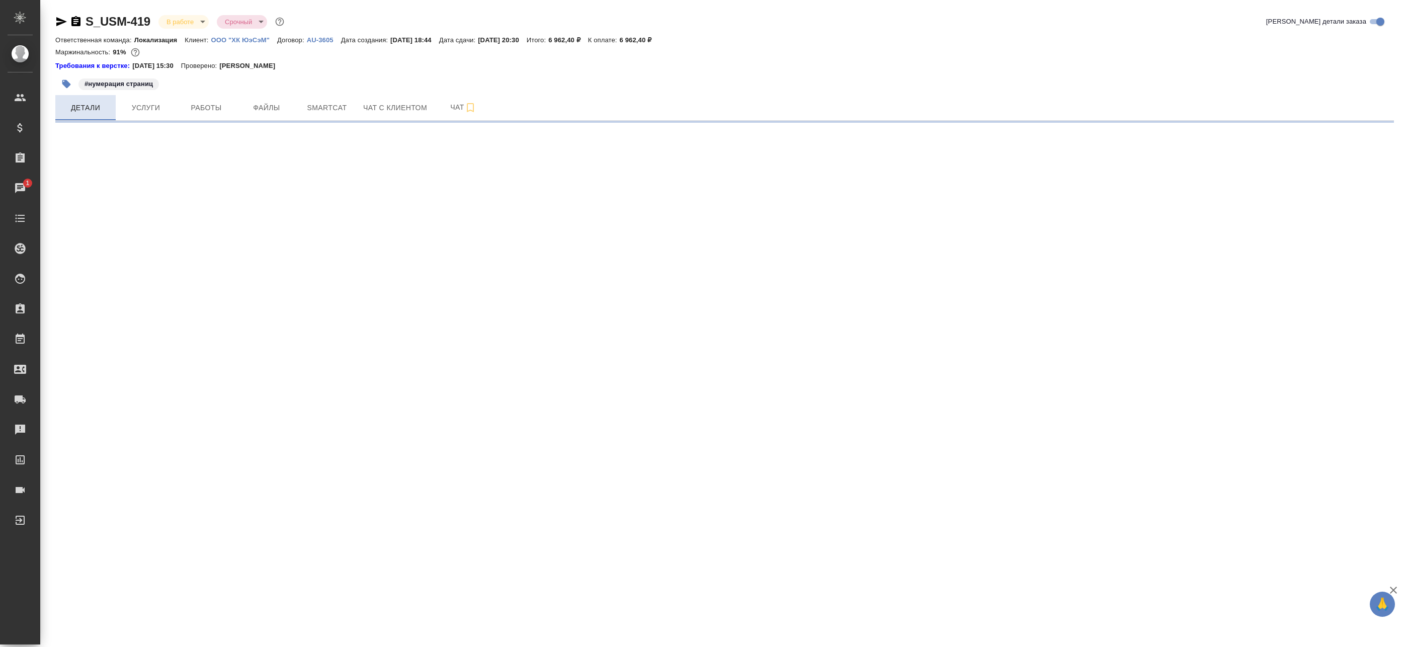
select select "RU"
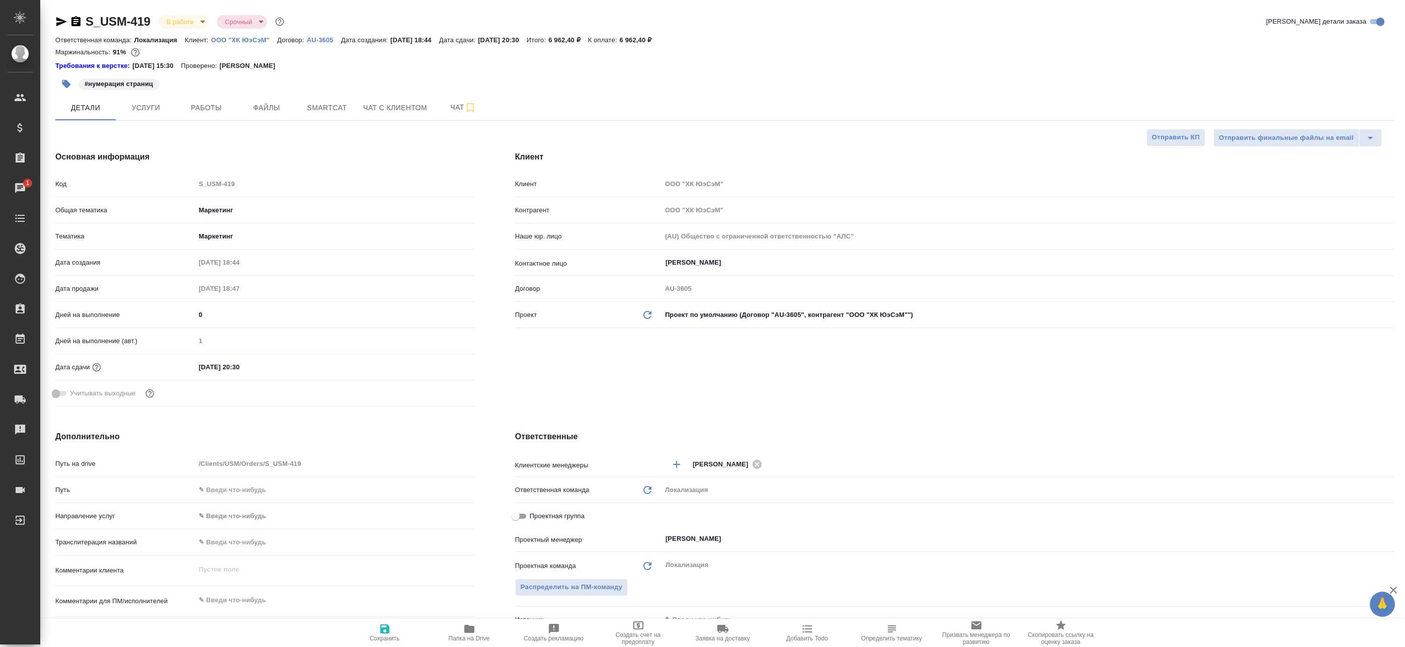
type textarea "x"
click at [156, 105] on span "Услуги" at bounding box center [146, 108] width 48 height 13
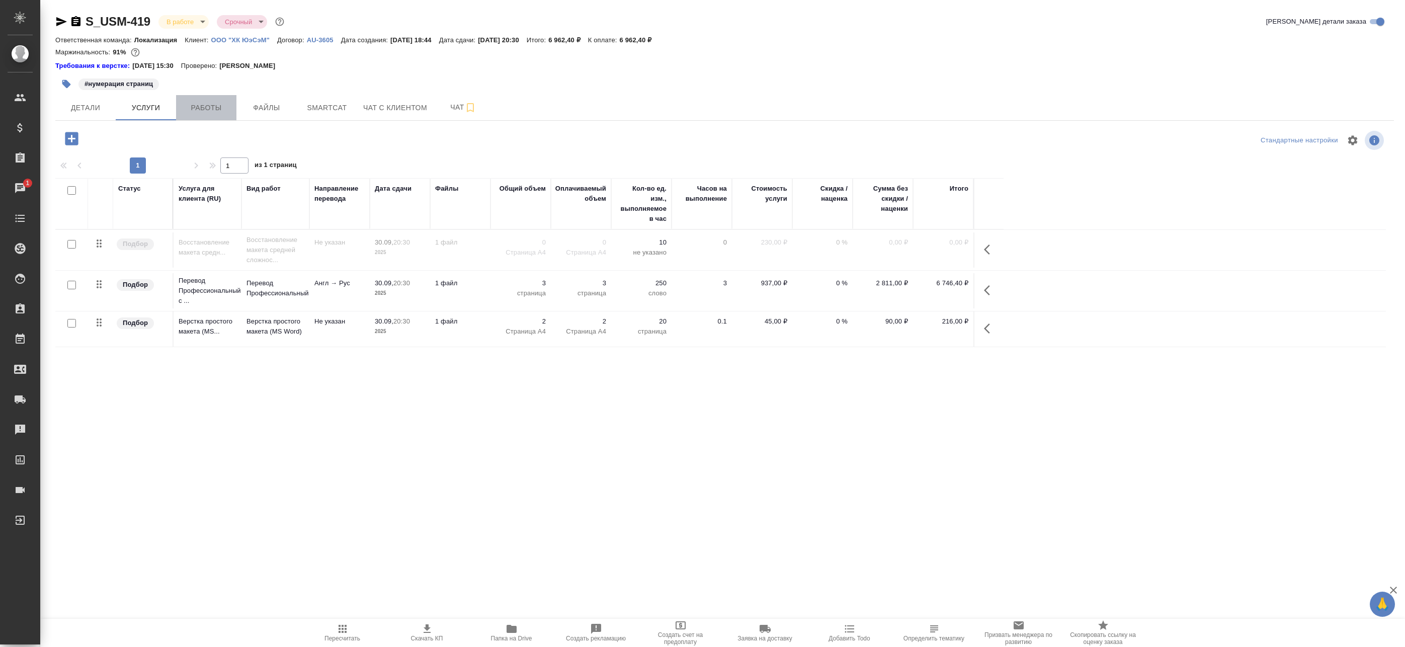
click at [213, 108] on span "Работы" at bounding box center [206, 108] width 48 height 13
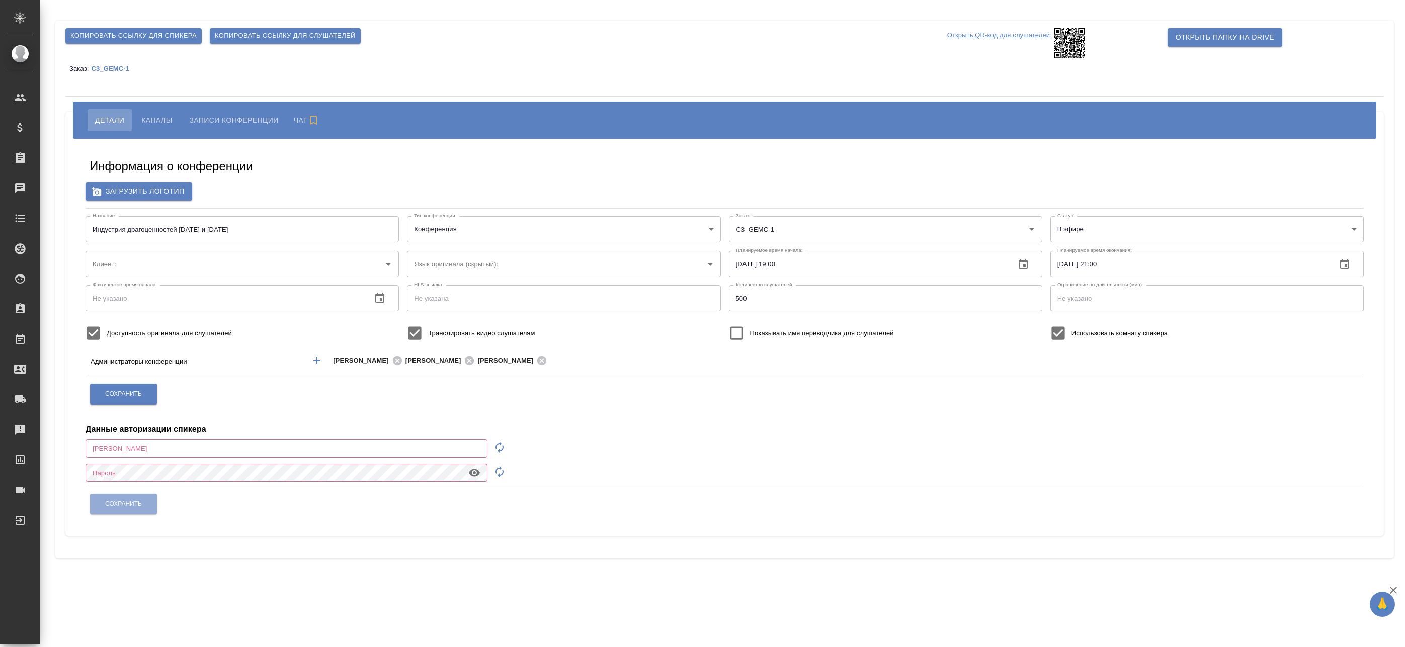
type input "[EMAIL_ADDRESS][DOMAIN_NAME]"
type input "Национальная Геммологическая Ассоциация"
click at [157, 115] on span "Каналы" at bounding box center [156, 120] width 31 height 12
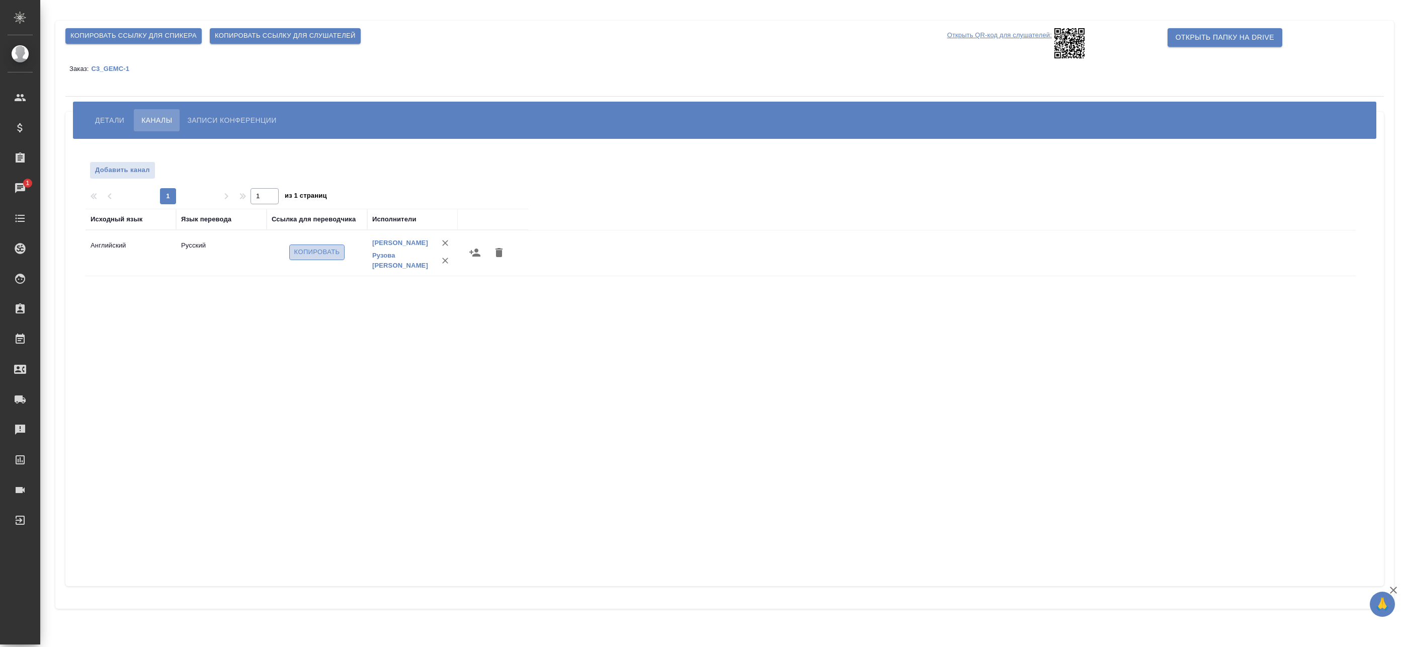
click at [331, 252] on span "Копировать" at bounding box center [317, 253] width 46 height 12
